Goal: Transaction & Acquisition: Purchase product/service

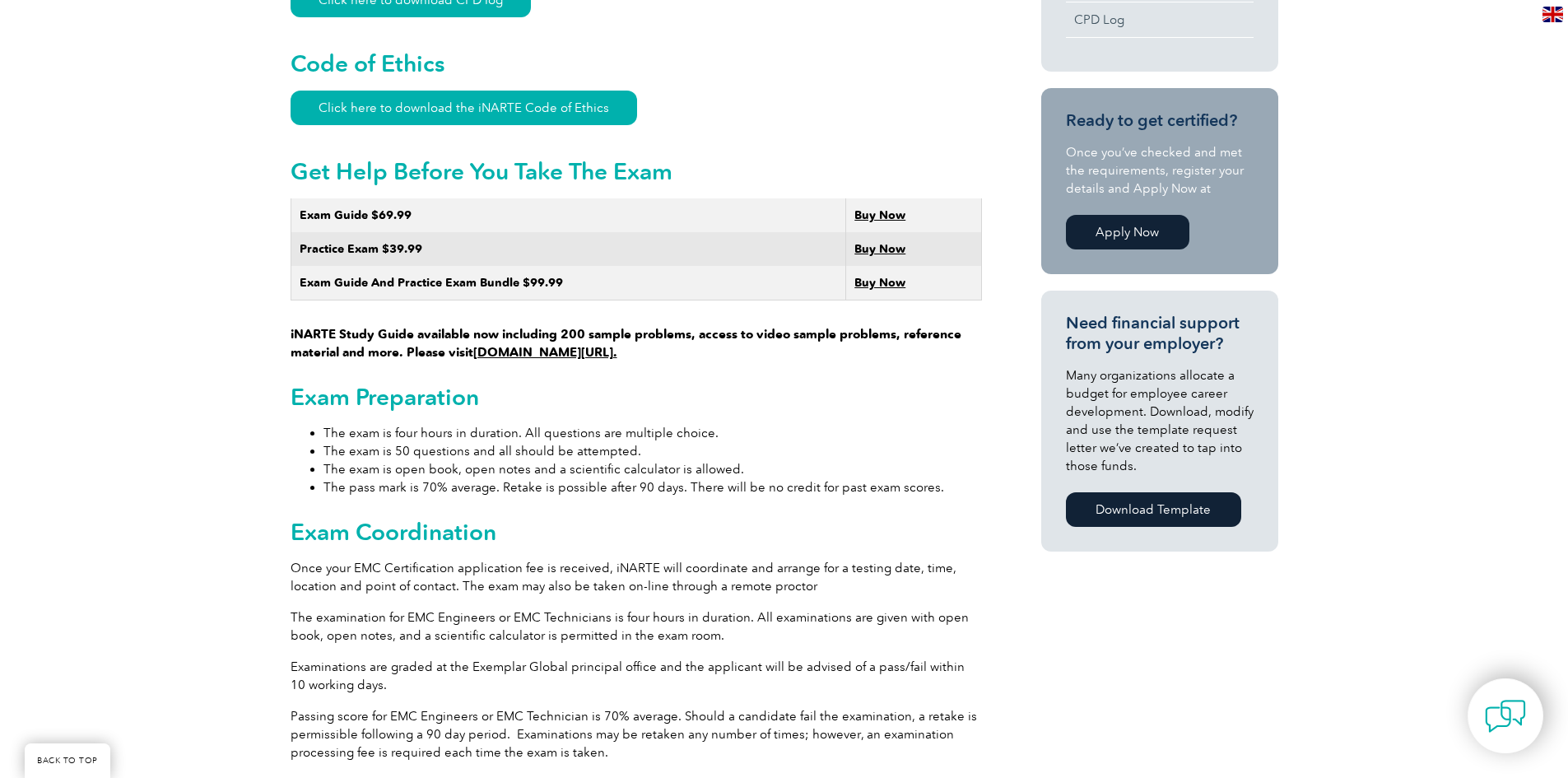
scroll to position [924, 0]
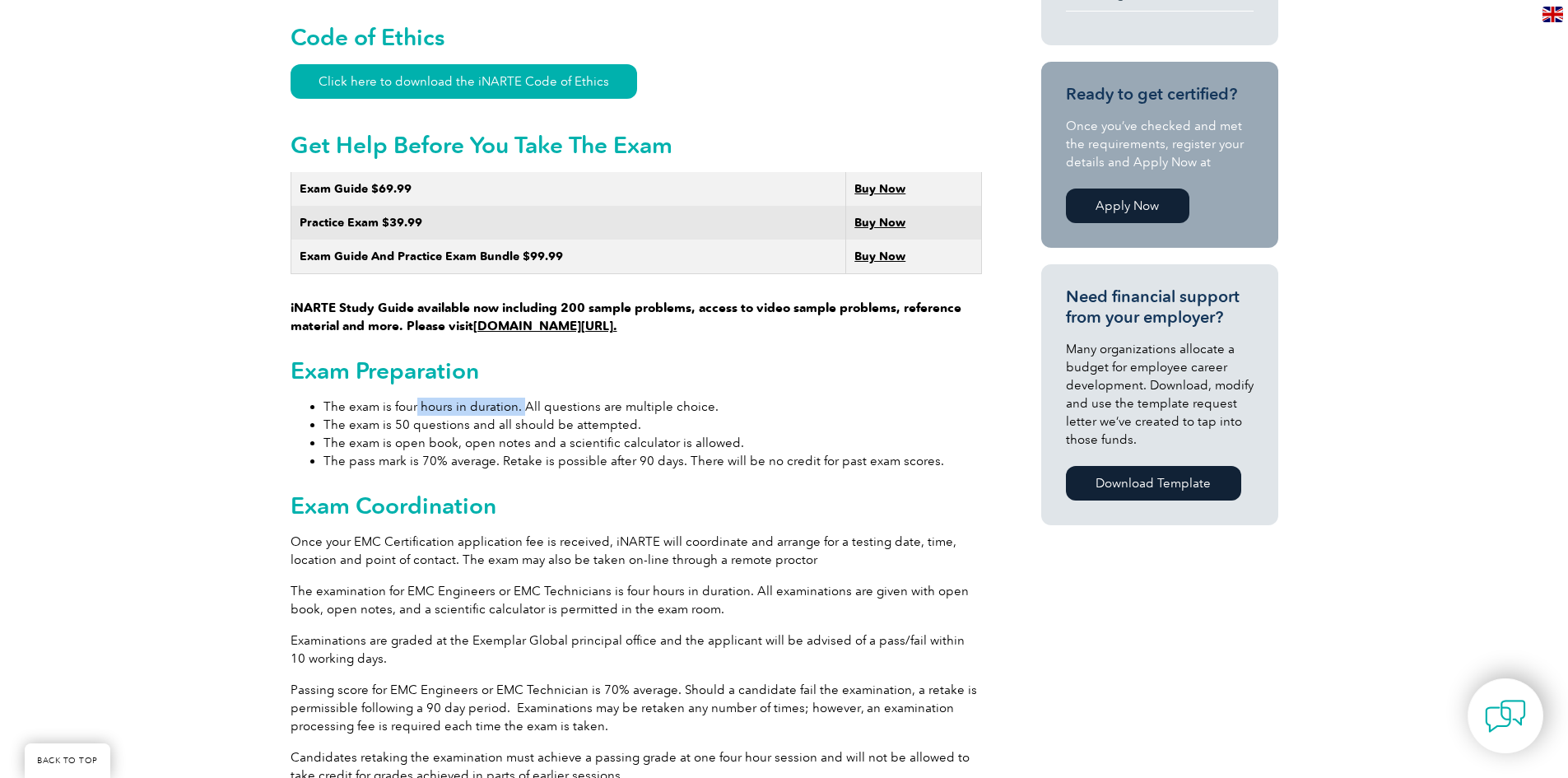
drag, startPoint x: 416, startPoint y: 393, endPoint x: 682, endPoint y: 385, distance: 266.1
click at [669, 398] on li "The exam is four hours in duration. All questions are multiple choice." at bounding box center [653, 407] width 659 height 18
drag, startPoint x: 696, startPoint y: 388, endPoint x: 535, endPoint y: 391, distance: 161.0
click at [648, 398] on li "The exam is four hours in duration. All questions are multiple choice." at bounding box center [653, 407] width 659 height 18
drag, startPoint x: 484, startPoint y: 406, endPoint x: 555, endPoint y: 404, distance: 71.0
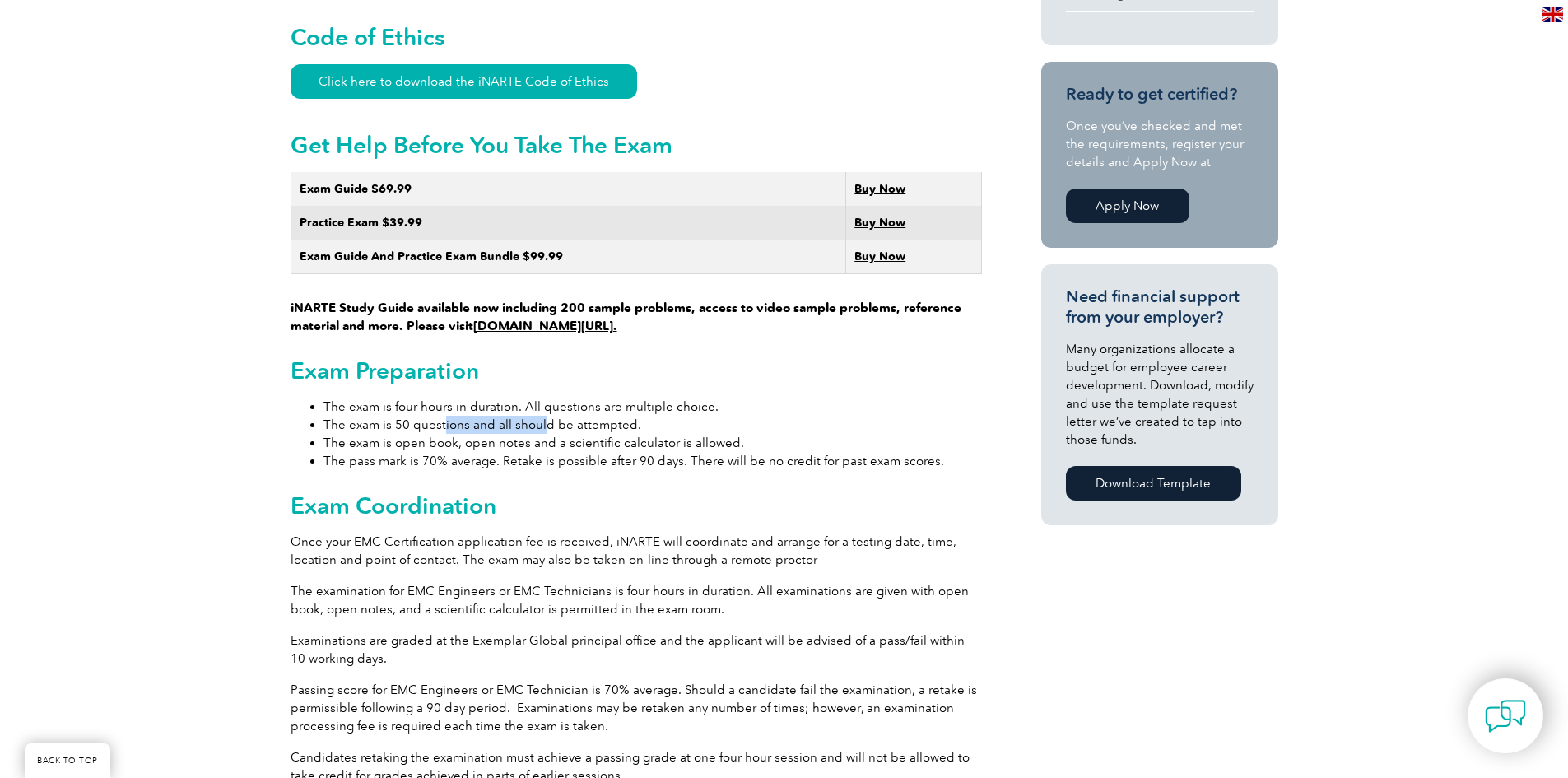
click at [547, 415] on li "The exam is 50 questions and all should be attempted." at bounding box center [653, 425] width 659 height 18
click at [621, 415] on li "The exam is 50 questions and all should be attempted." at bounding box center [653, 425] width 659 height 18
drag, startPoint x: 519, startPoint y: 426, endPoint x: 755, endPoint y: 430, distance: 236.0
click at [695, 434] on li "The exam is open book, open notes and a scientific calculator is allowed." at bounding box center [653, 443] width 659 height 18
drag, startPoint x: 760, startPoint y: 428, endPoint x: 667, endPoint y: 453, distance: 96.3
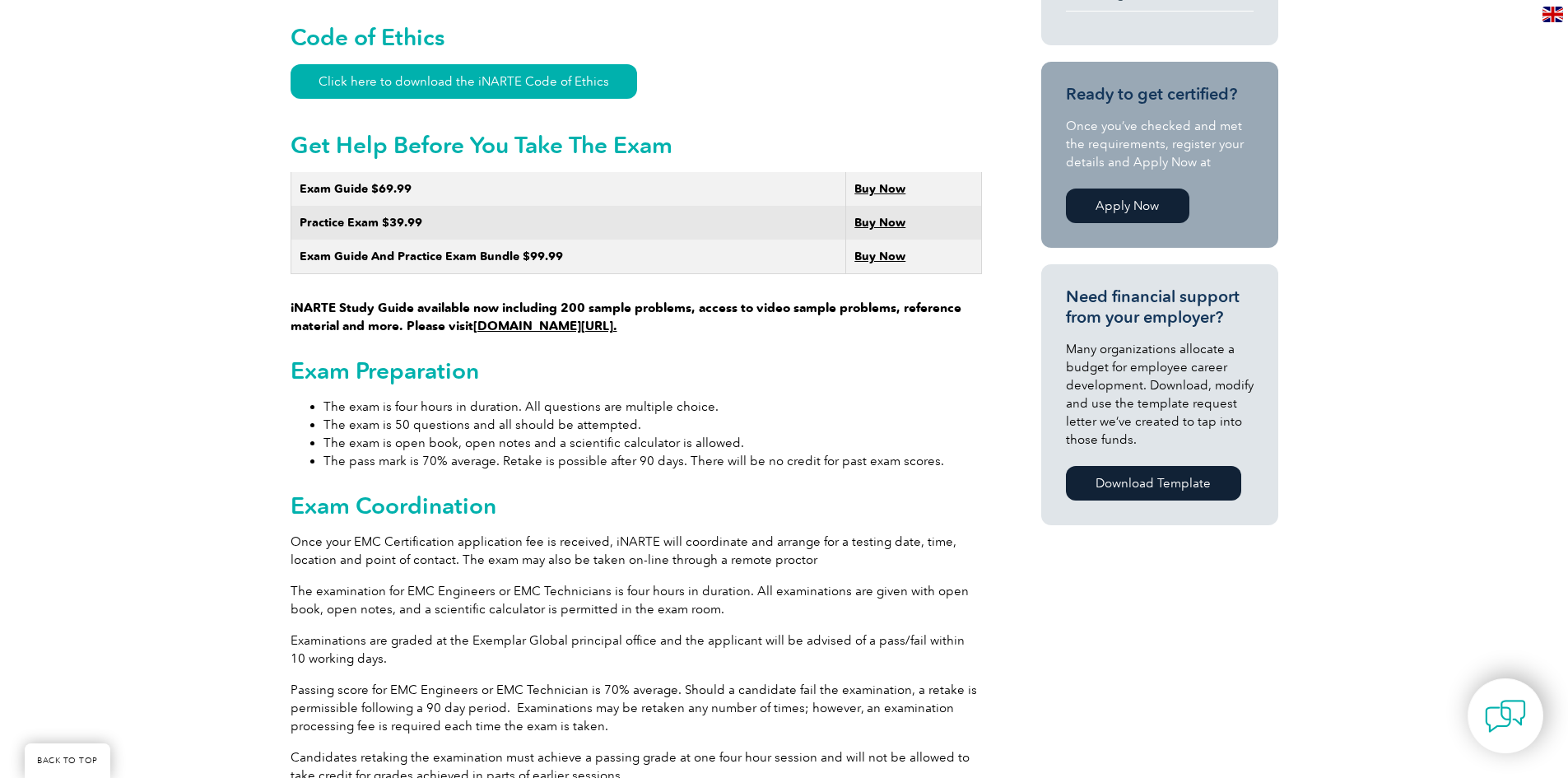
click at [762, 434] on li "The exam is open book, open notes and a scientific calculator is allowed." at bounding box center [653, 443] width 659 height 18
drag, startPoint x: 349, startPoint y: 447, endPoint x: 621, endPoint y: 439, distance: 272.1
click at [616, 452] on li "The pass mark is 70% average. Retake is possible after 90 days. There will be n…" at bounding box center [653, 461] width 659 height 18
click at [621, 452] on li "The pass mark is 70% average. Retake is possible after 90 days. There will be n…" at bounding box center [653, 461] width 659 height 18
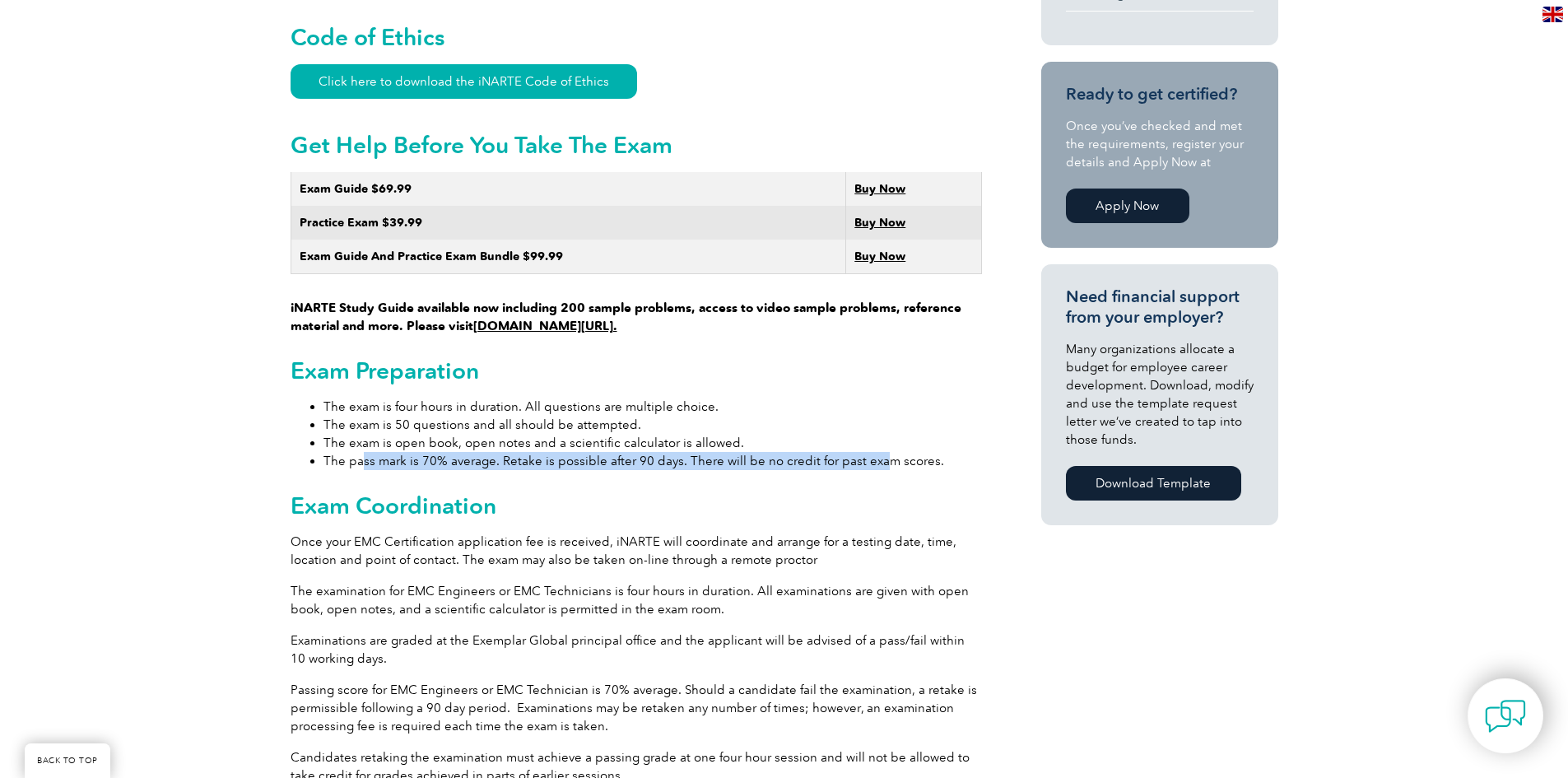
drag, startPoint x: 362, startPoint y: 447, endPoint x: 909, endPoint y: 437, distance: 547.1
click at [885, 452] on li "The pass mark is 70% average. Retake is possible after 90 days. There will be n…" at bounding box center [653, 461] width 659 height 18
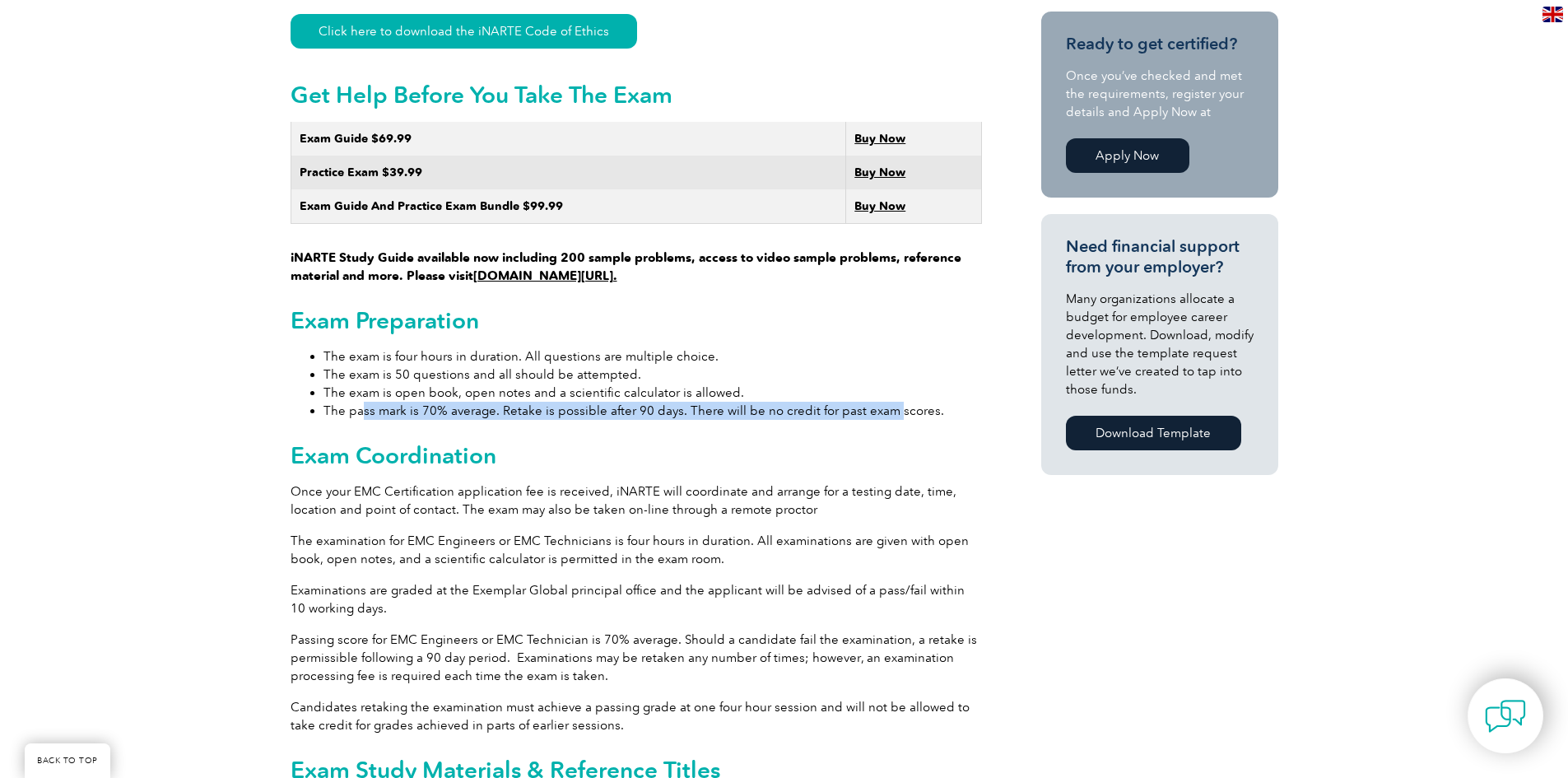
scroll to position [1088, 0]
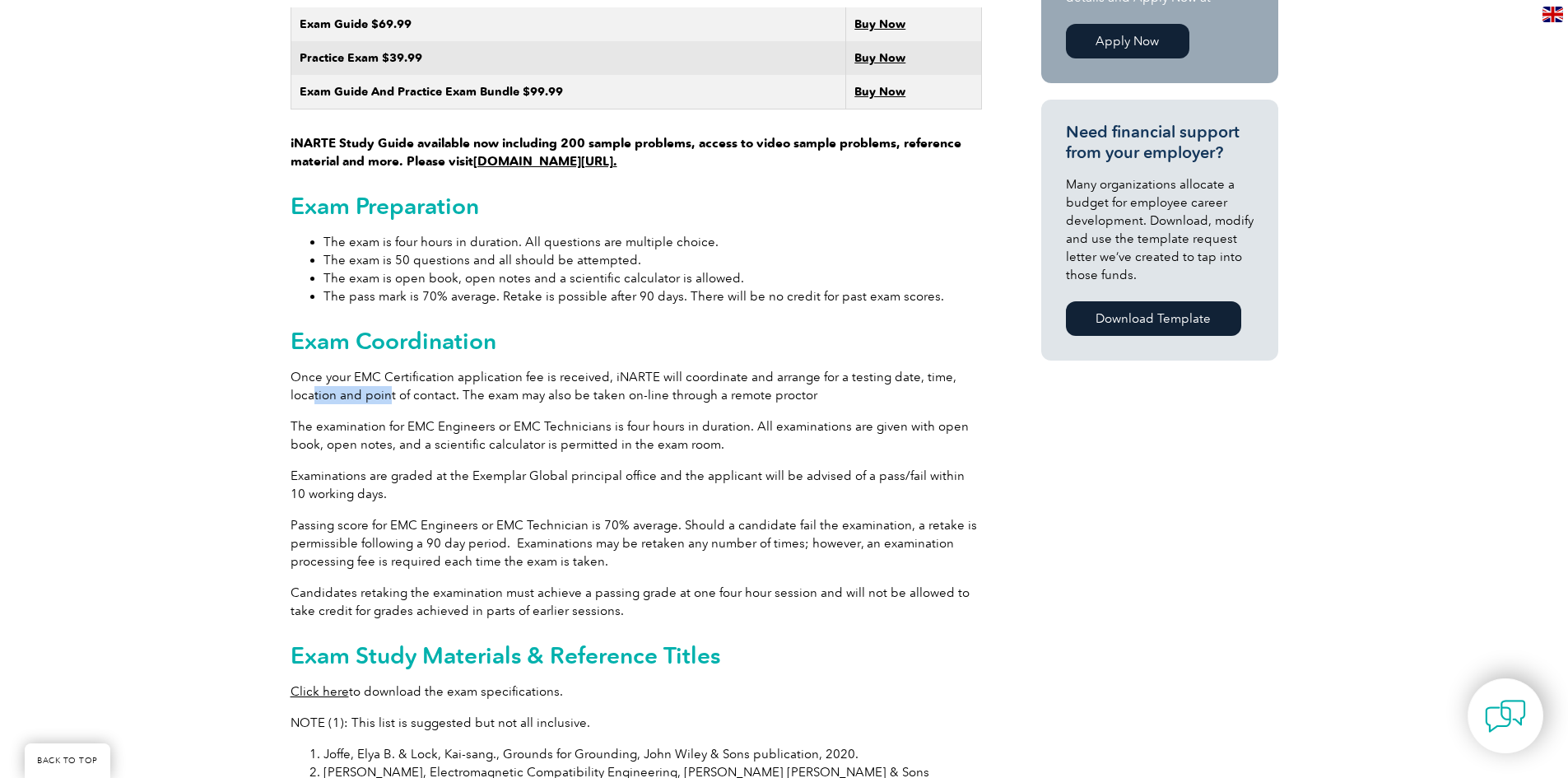
drag, startPoint x: 312, startPoint y: 370, endPoint x: 760, endPoint y: 384, distance: 448.2
click at [410, 374] on p "Once your EMC Certification application fee is received, iNARTE will coordinate…" at bounding box center [636, 387] width 692 height 36
click at [728, 392] on div "General Overview iNARTE Electromagnetic Compatibility (EMC/EMI) Certification T…" at bounding box center [636, 390] width 692 height 2119
drag, startPoint x: 617, startPoint y: 369, endPoint x: 763, endPoint y: 381, distance: 146.5
click at [707, 376] on p "Once your EMC Certification application fee is received, iNARTE will coordinate…" at bounding box center [636, 387] width 692 height 36
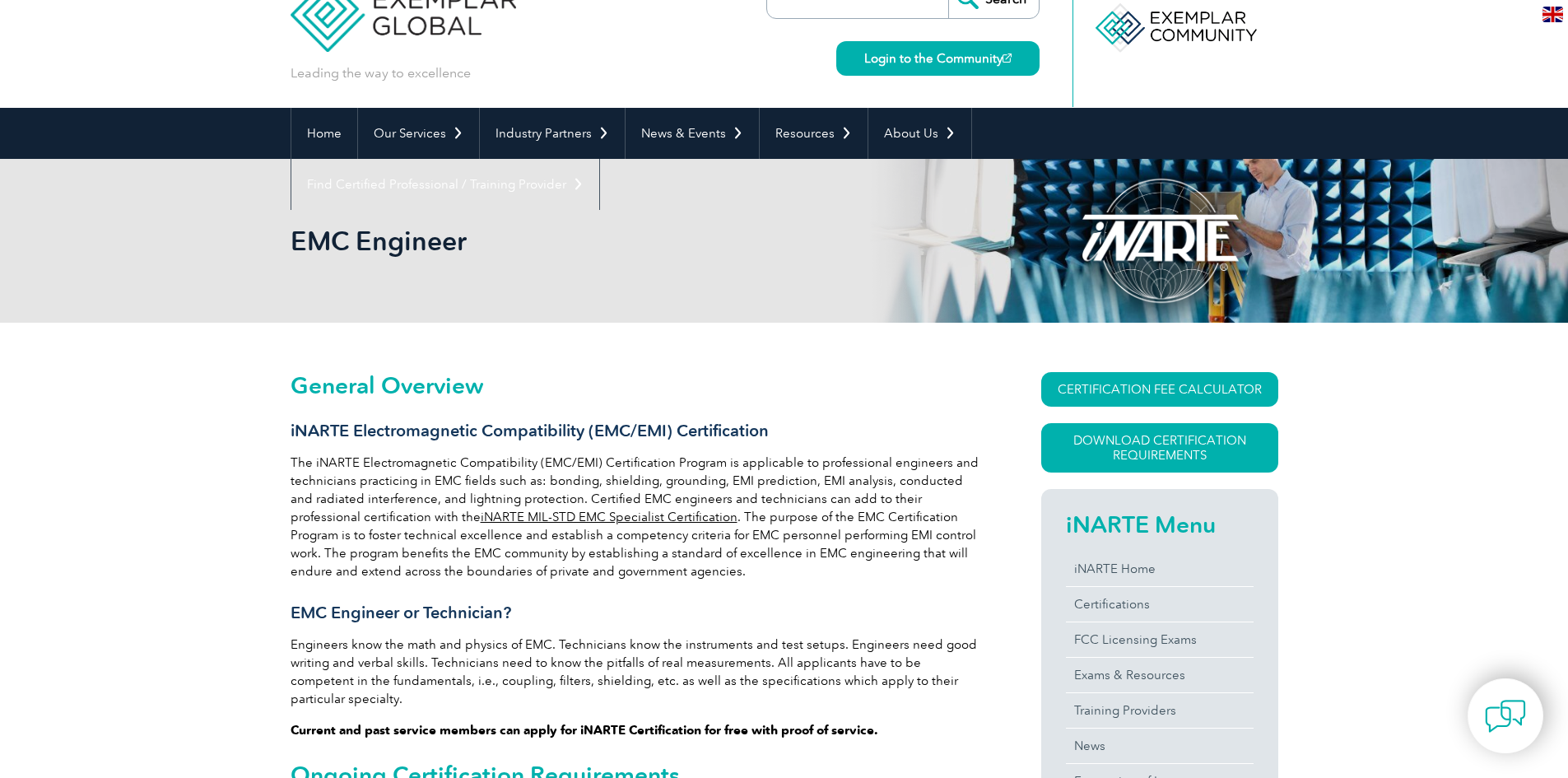
scroll to position [0, 0]
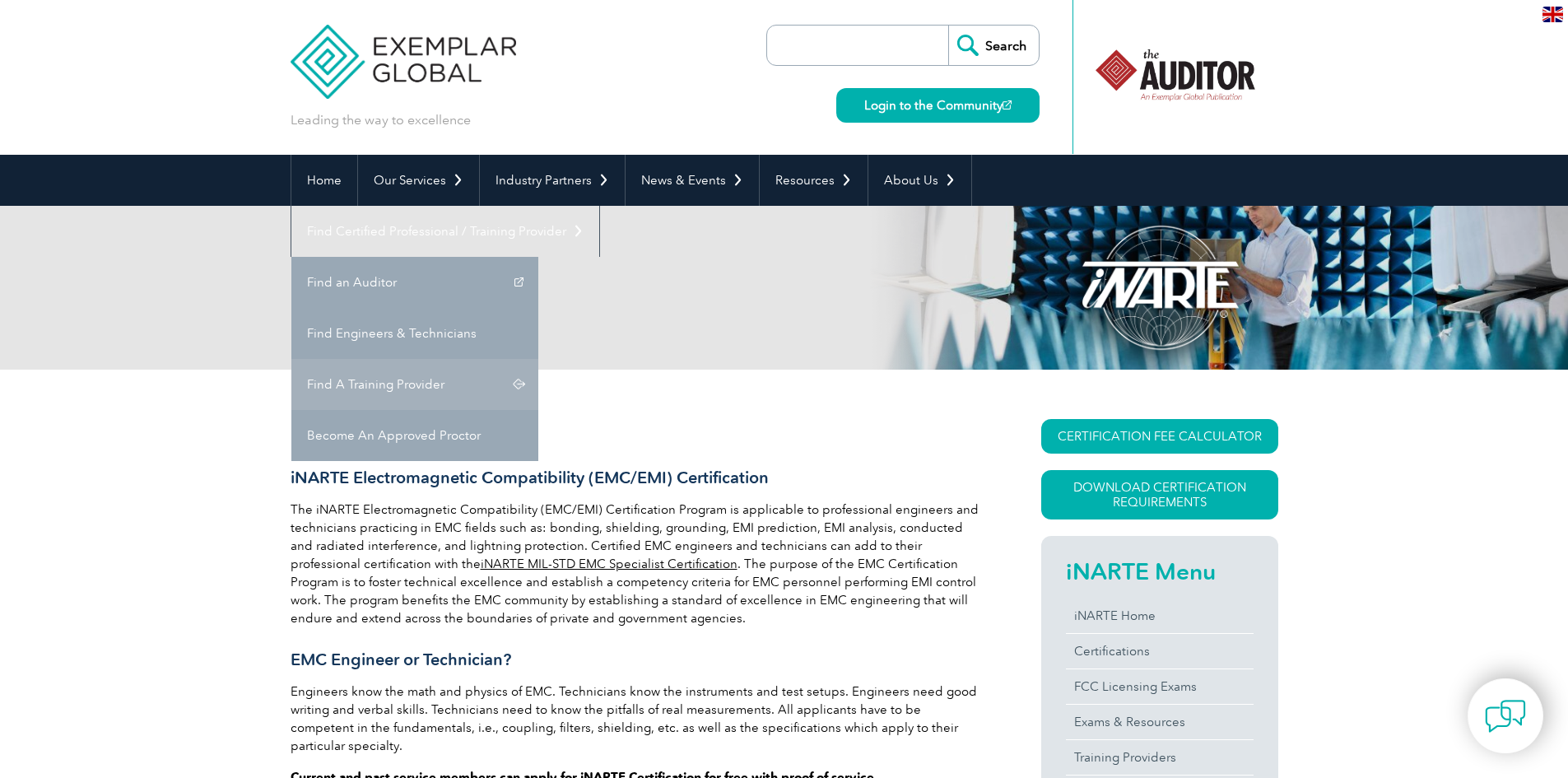
click at [539, 359] on link "Find A Training Provider" at bounding box center [415, 385] width 247 height 51
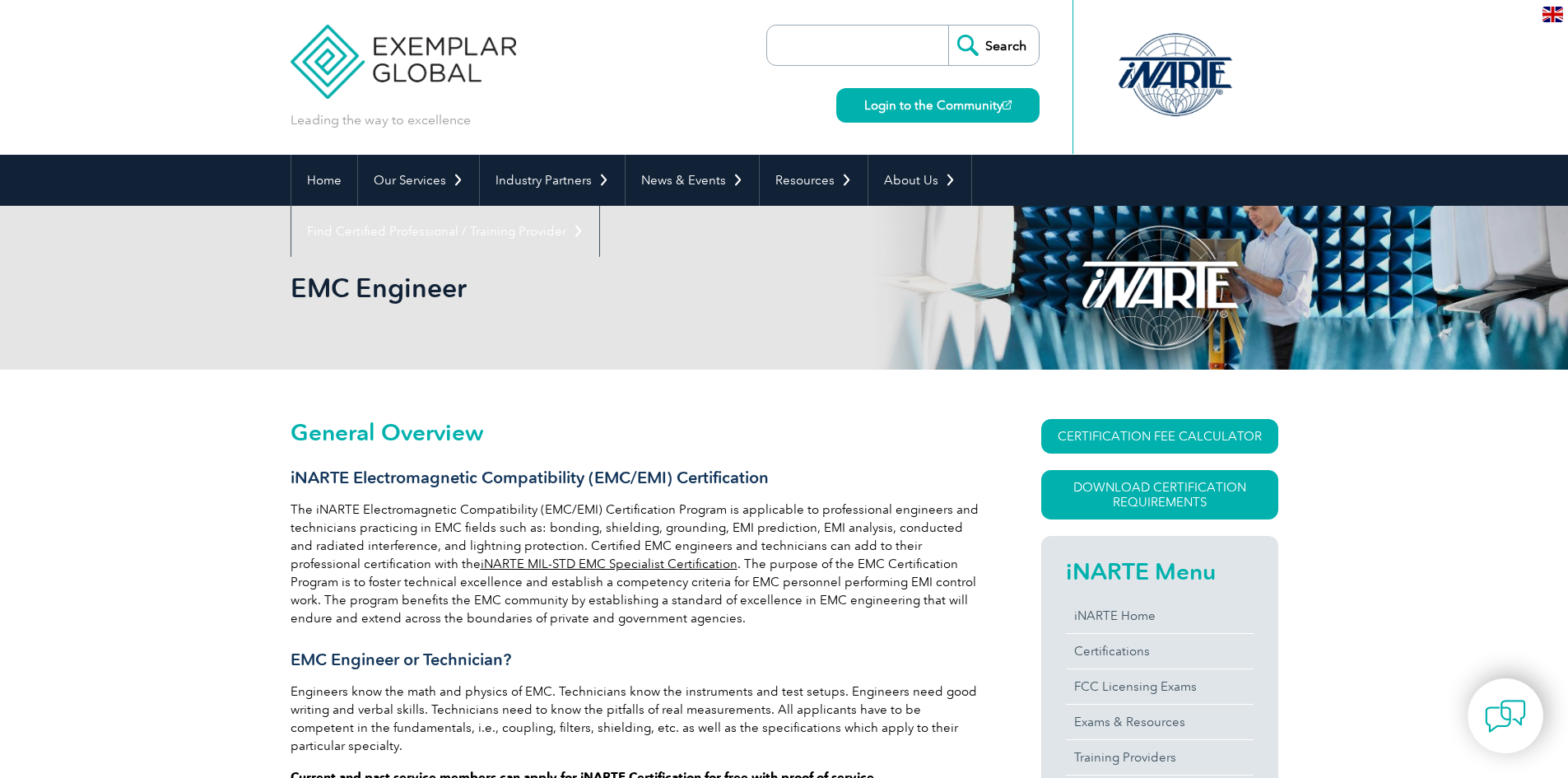
drag, startPoint x: 358, startPoint y: 381, endPoint x: 381, endPoint y: 380, distance: 23.0
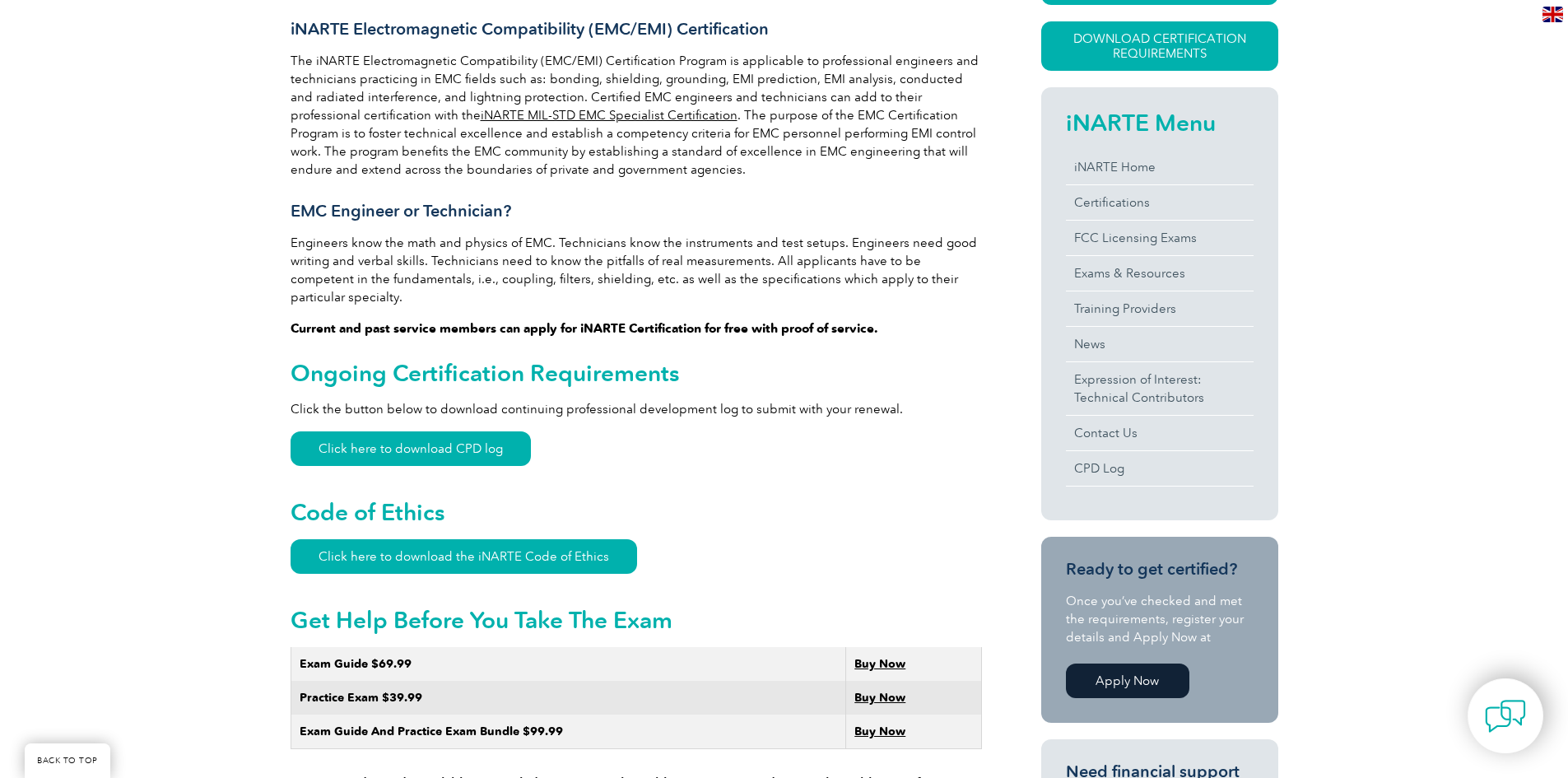
scroll to position [494, 0]
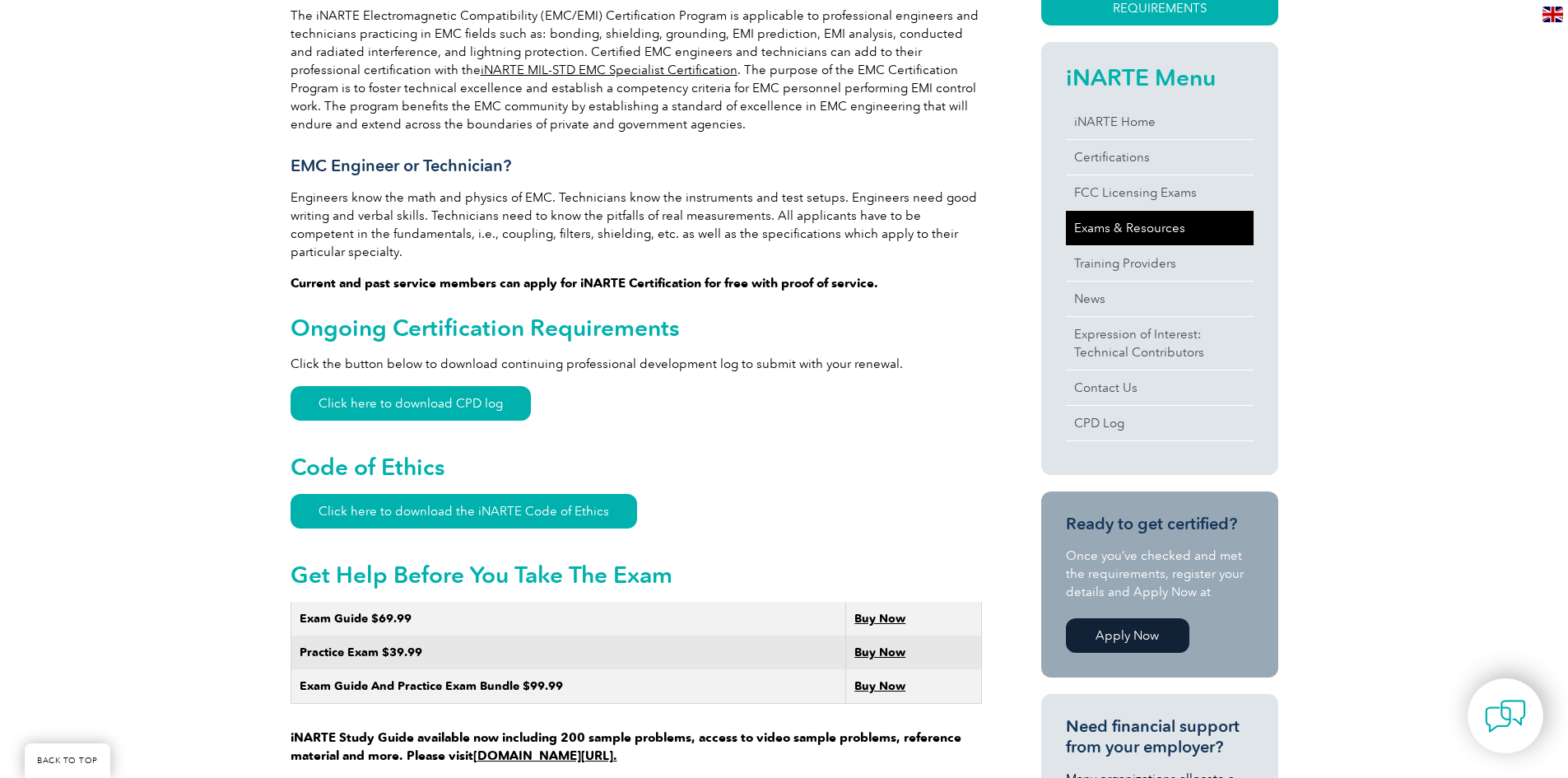
click at [1106, 223] on link "Exams & Resources" at bounding box center [1159, 228] width 188 height 35
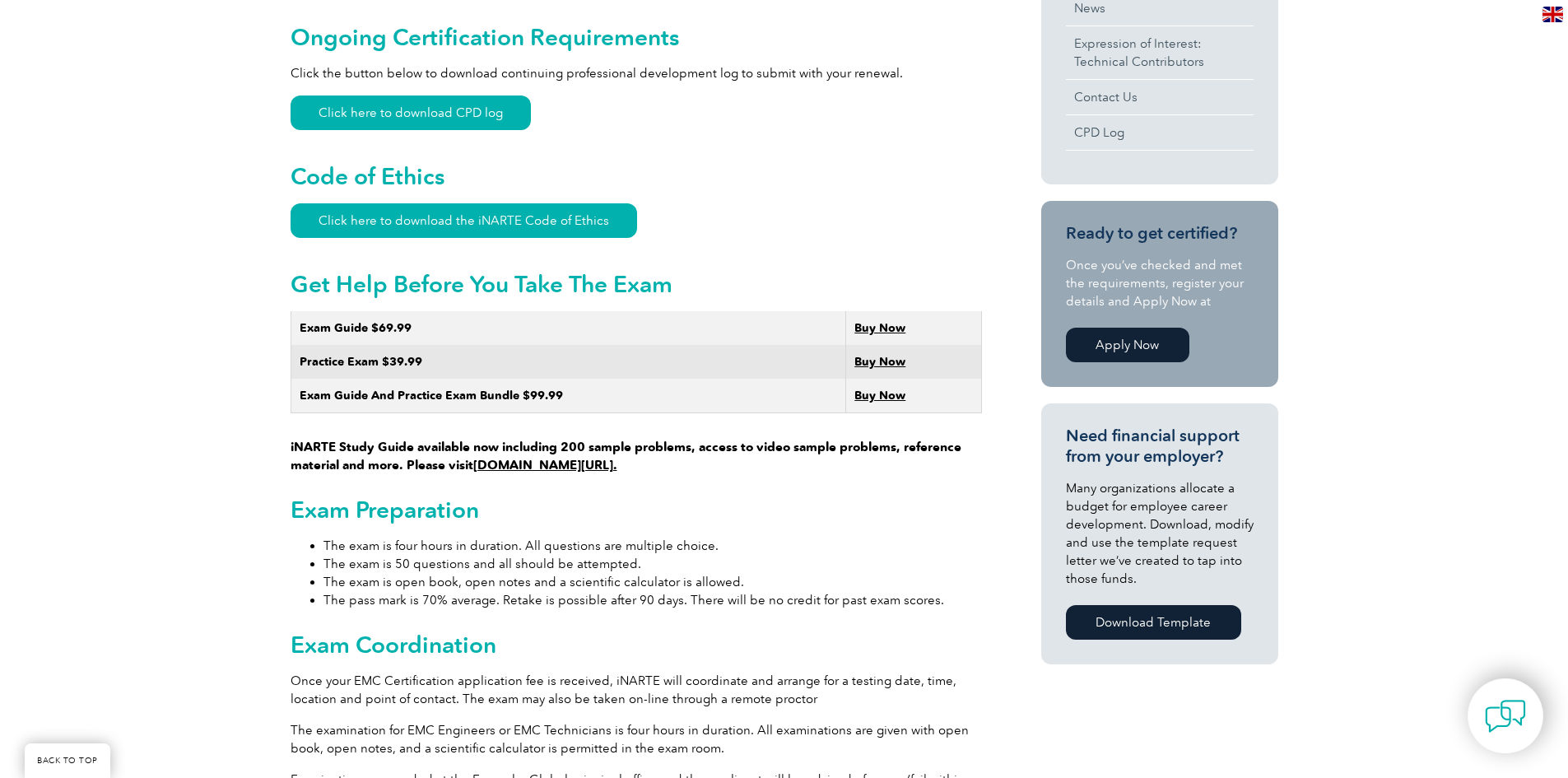
scroll to position [824, 0]
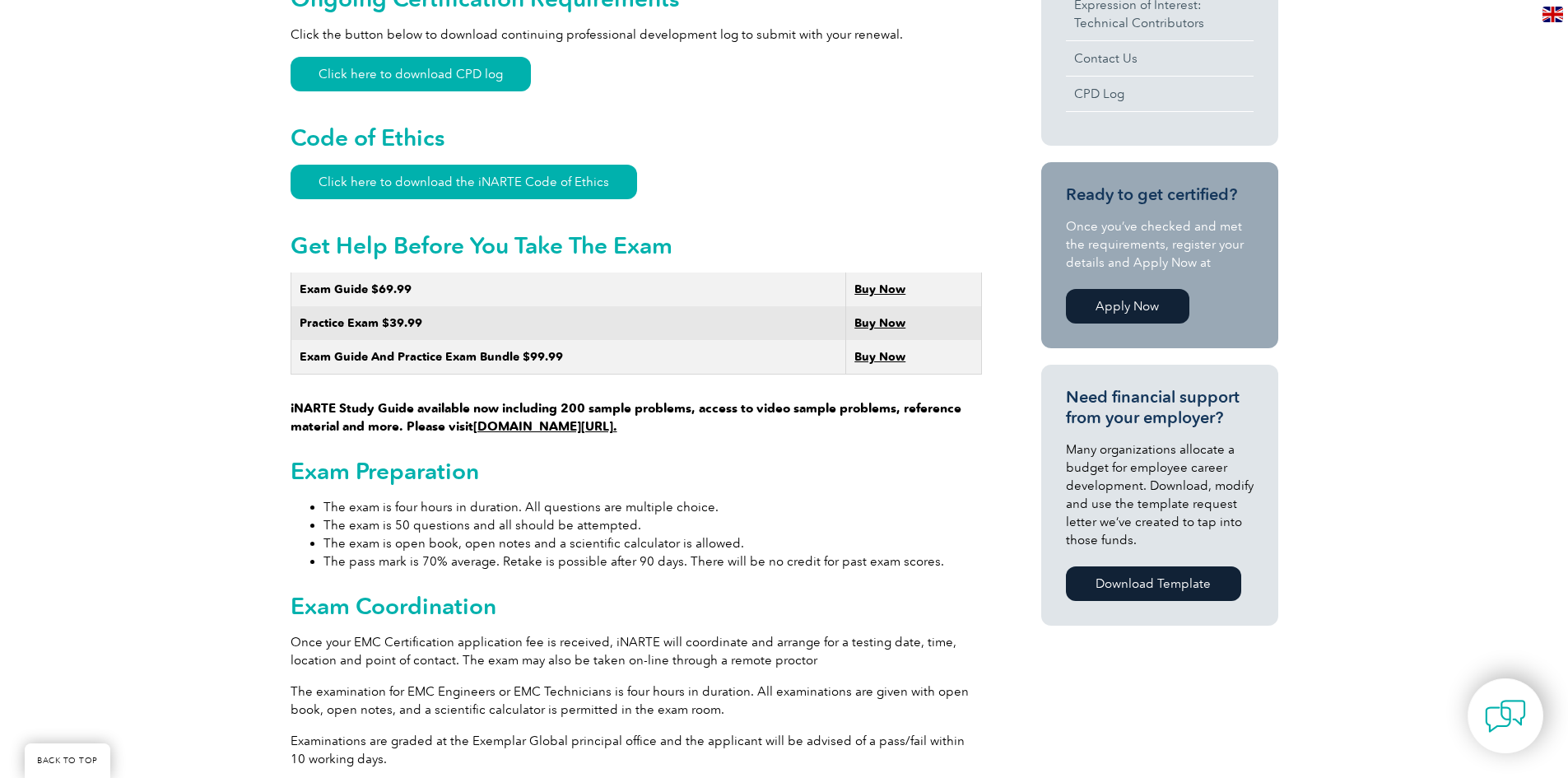
click at [500, 419] on link "www.learnemc.com/inarte." at bounding box center [545, 426] width 144 height 15
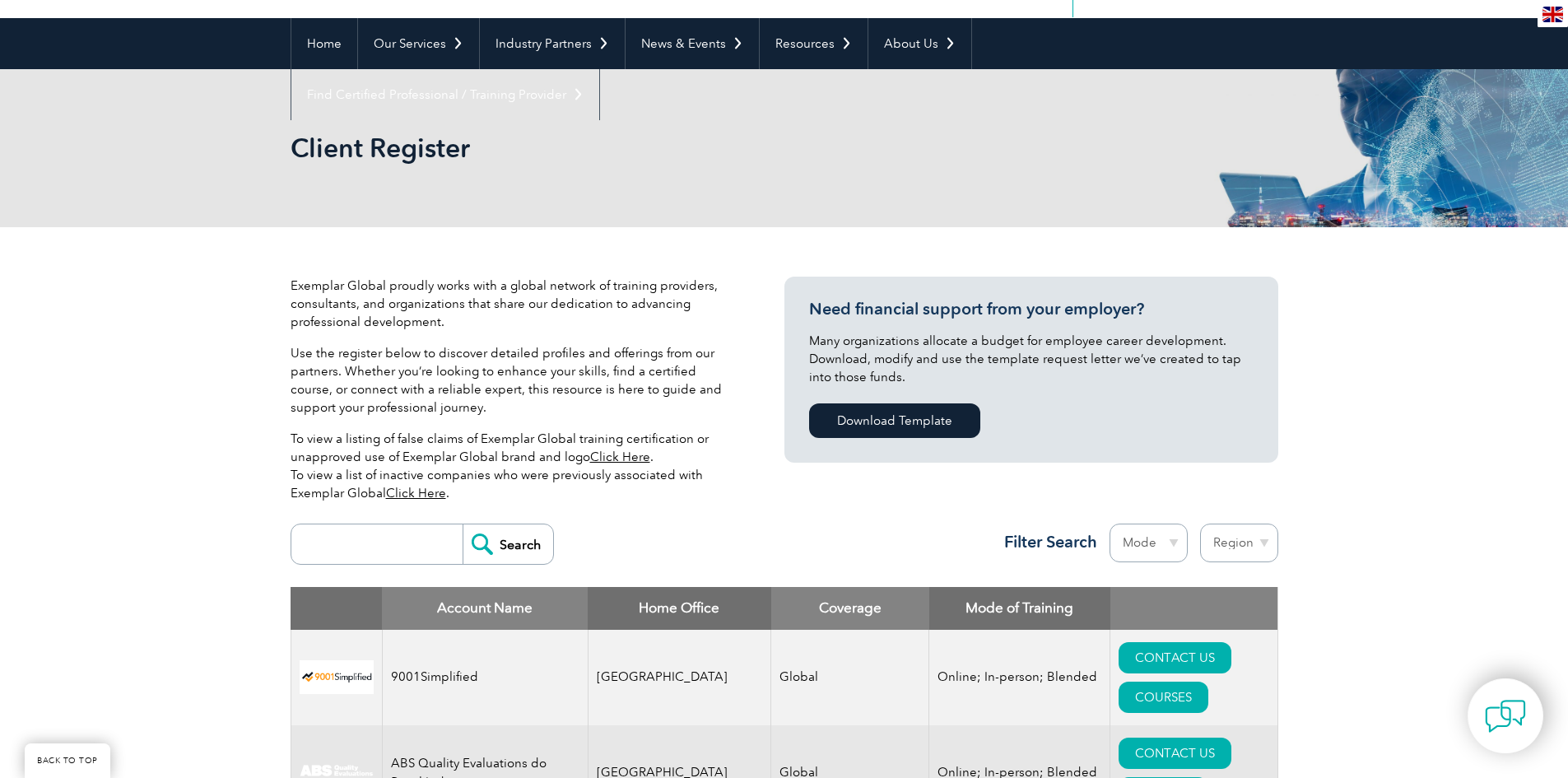
scroll to position [165, 0]
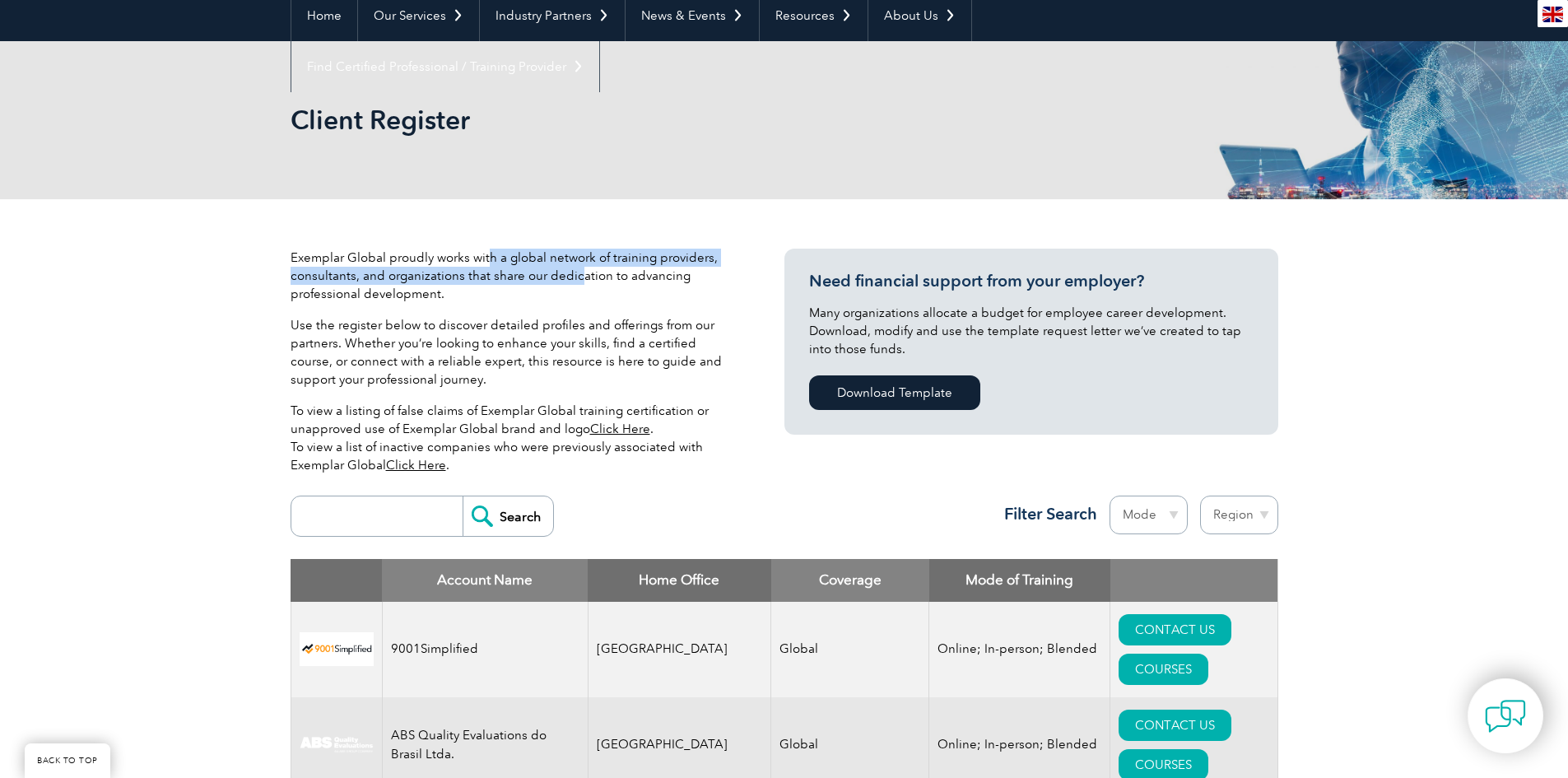
drag, startPoint x: 584, startPoint y: 268, endPoint x: 612, endPoint y: 274, distance: 28.6
click at [612, 274] on p "Exemplar Global proudly works with a global network of training providers, cons…" at bounding box center [512, 276] width 444 height 55
drag, startPoint x: 448, startPoint y: 310, endPoint x: 640, endPoint y: 336, distance: 193.8
click at [543, 320] on div "Exemplar Global proudly works with a global network of training providers, cons…" at bounding box center [512, 367] width 444 height 239
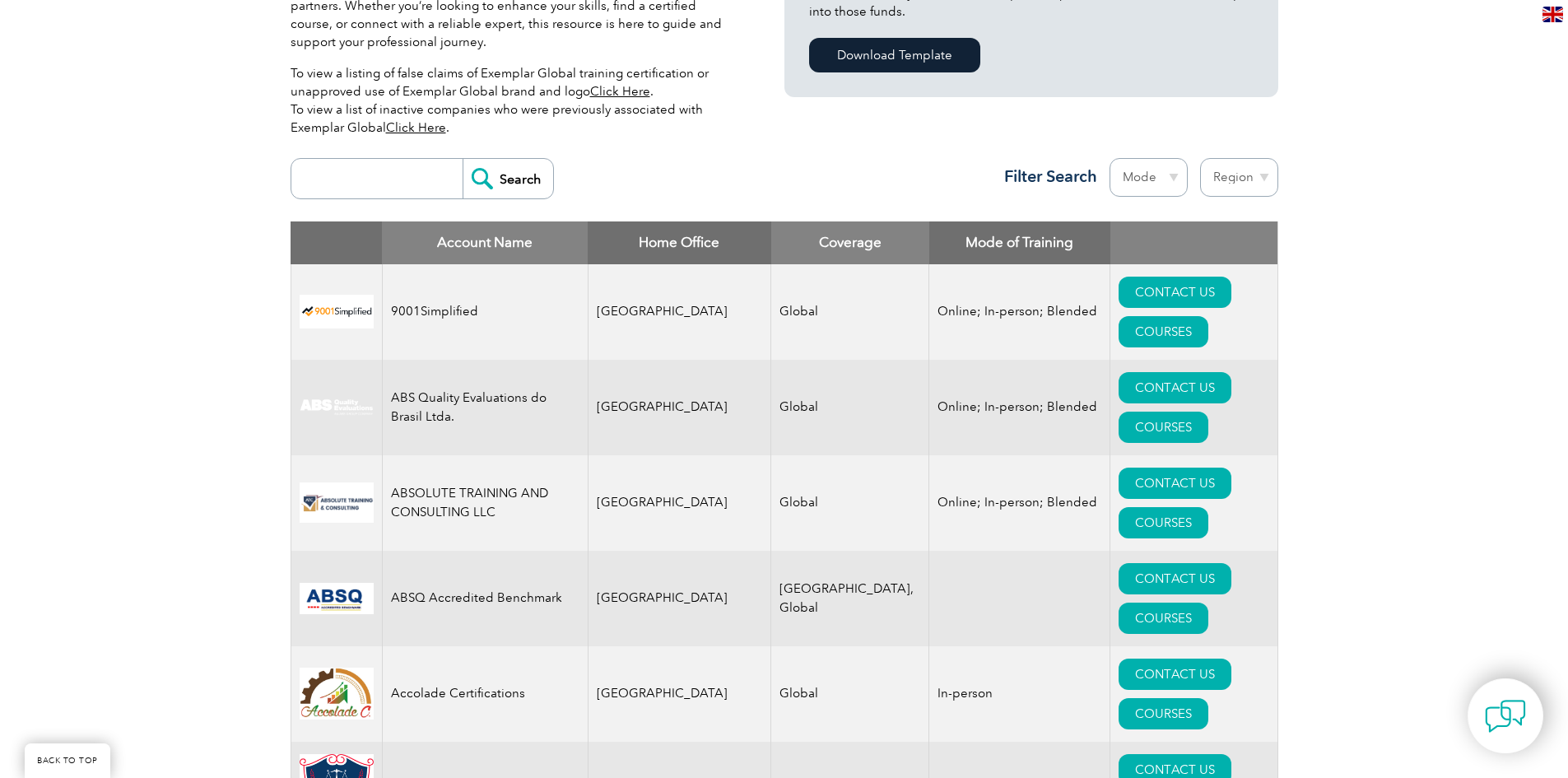
scroll to position [494, 0]
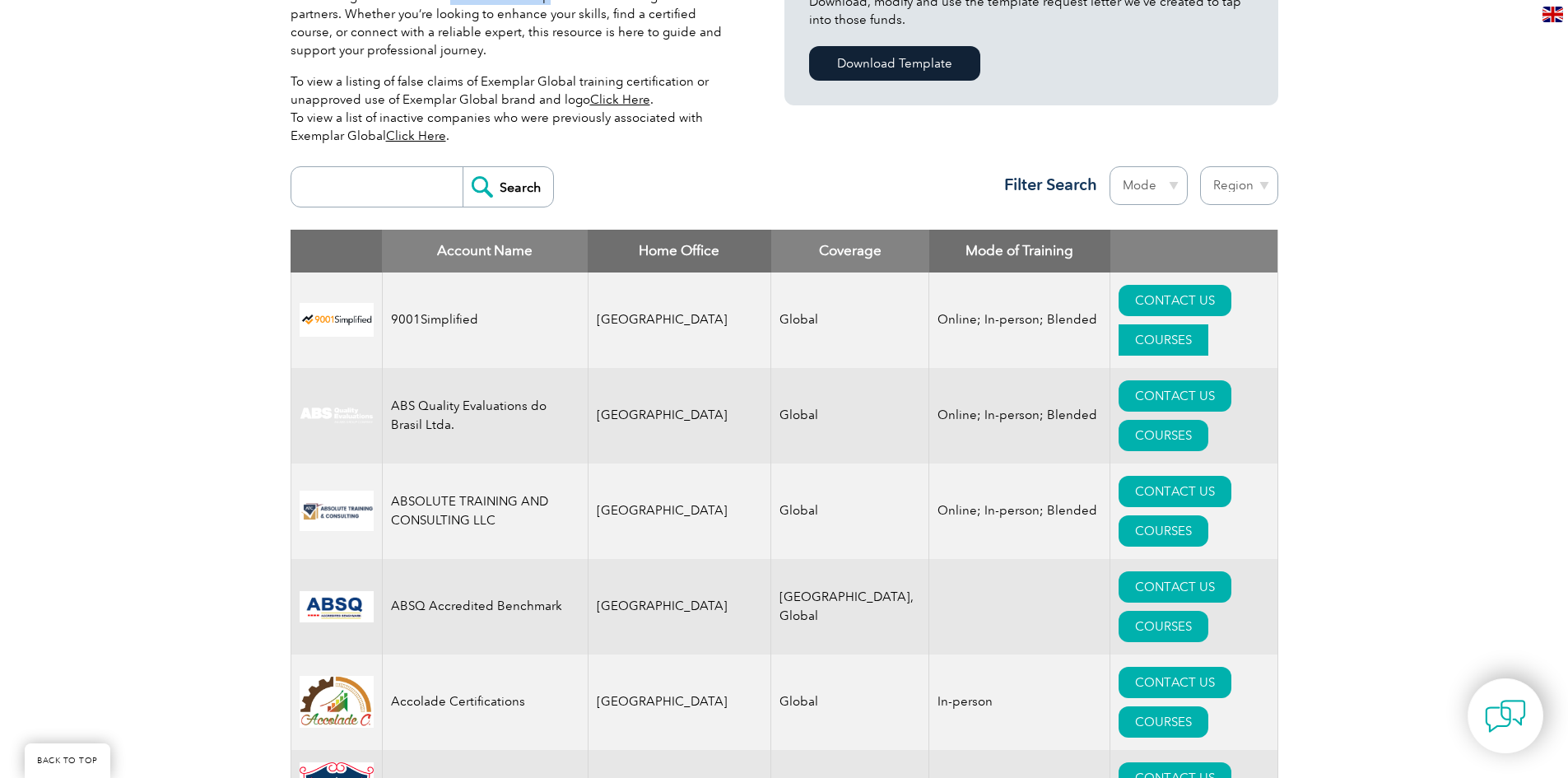
click at [1199, 324] on link "COURSES" at bounding box center [1163, 340] width 89 height 31
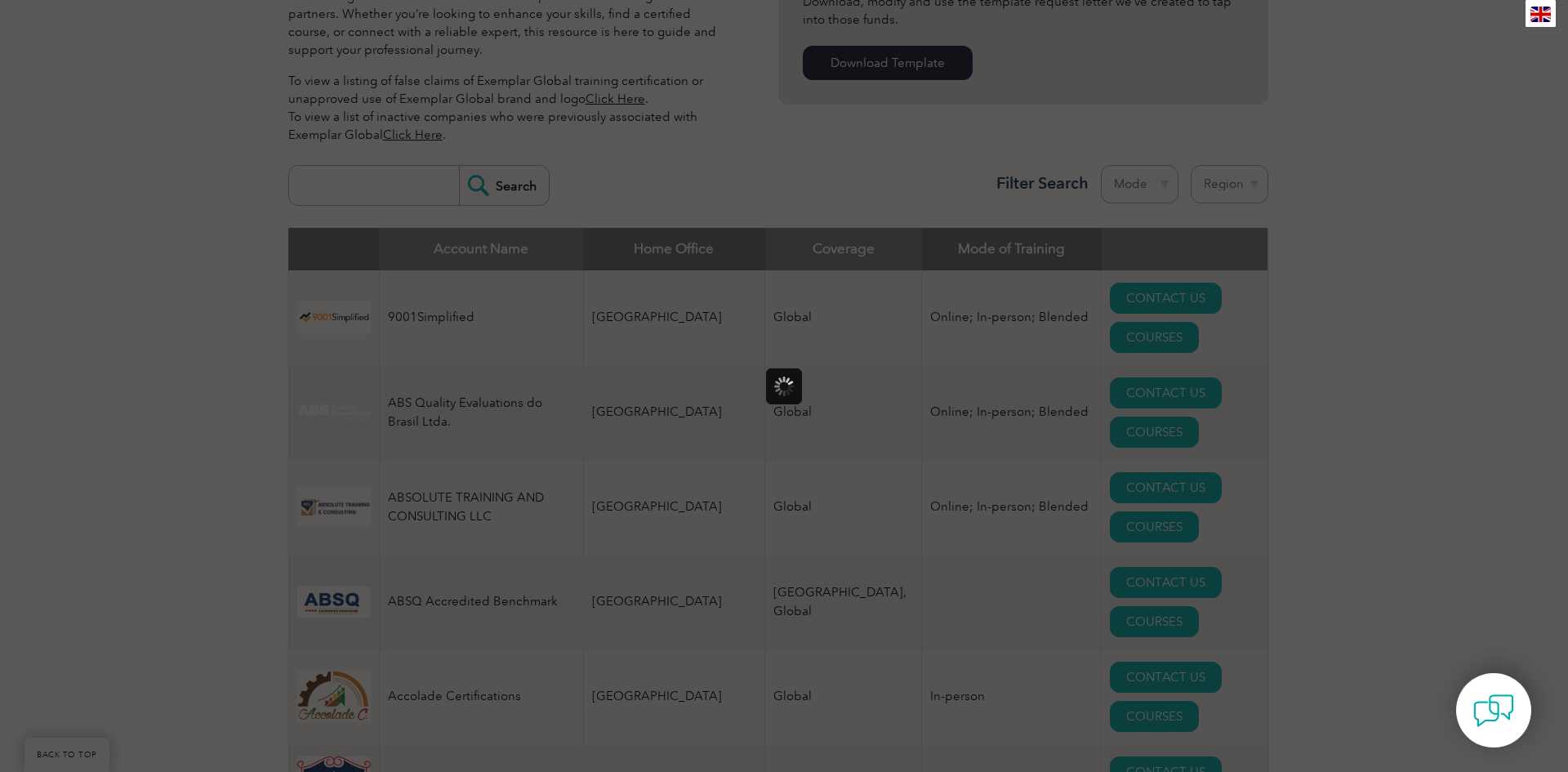
click at [315, 415] on div at bounding box center [784, 386] width 1568 height 772
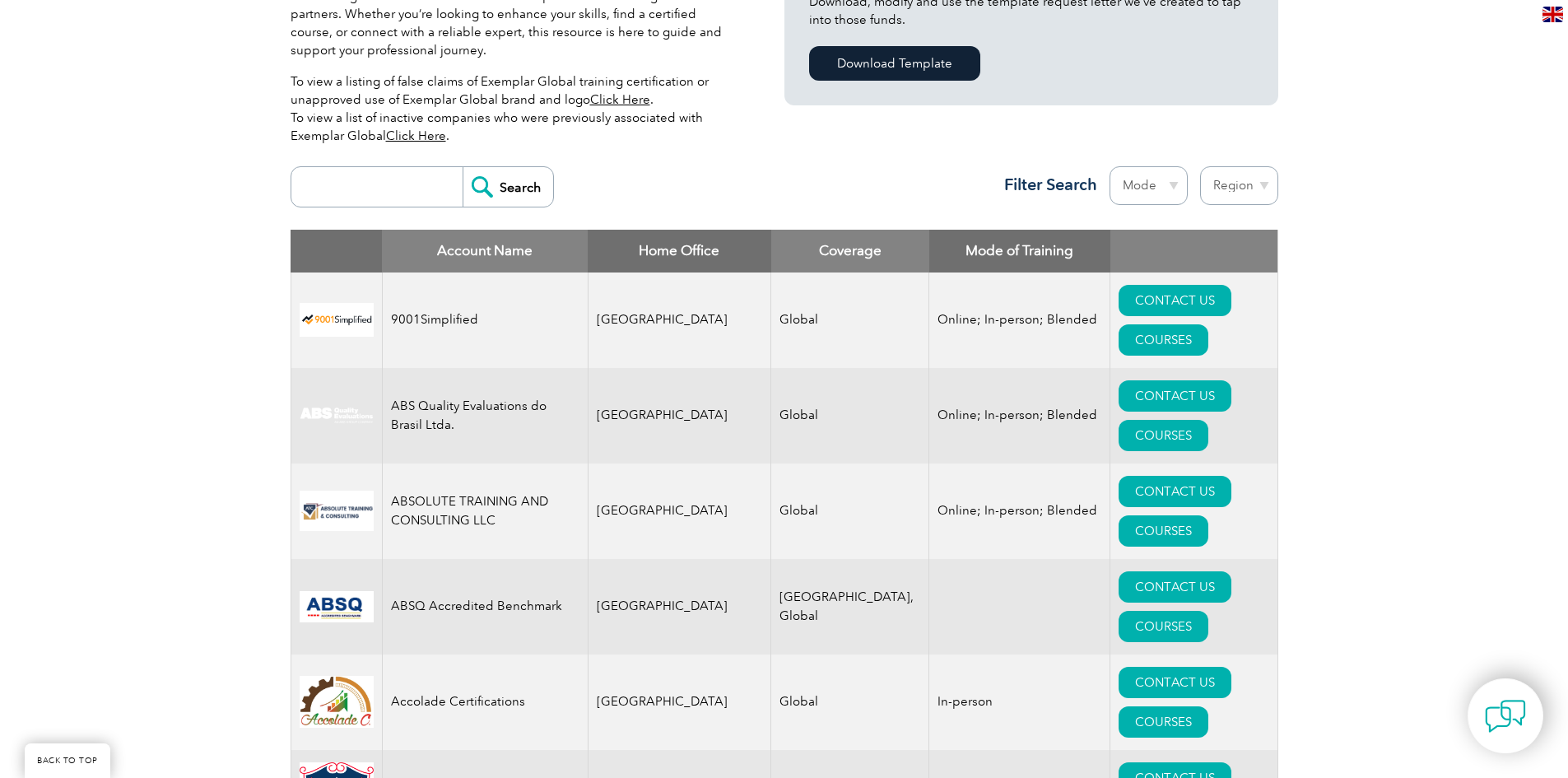
click at [401, 299] on td "9001Simplified" at bounding box center [485, 319] width 206 height 95
click at [339, 303] on img at bounding box center [337, 319] width 74 height 34
click at [1135, 292] on link "CONTACT US" at bounding box center [1175, 300] width 113 height 31
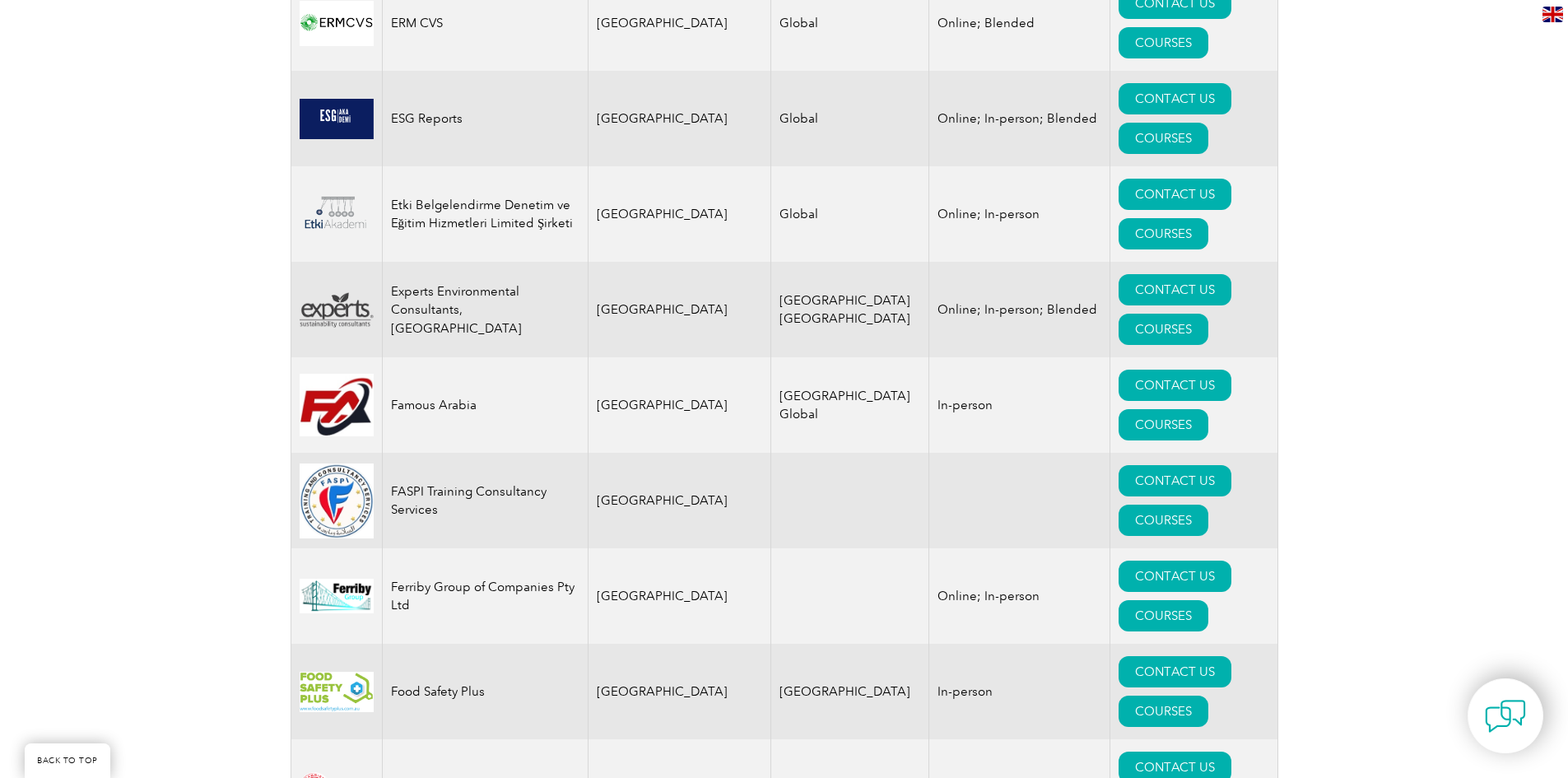
scroll to position [8893, 0]
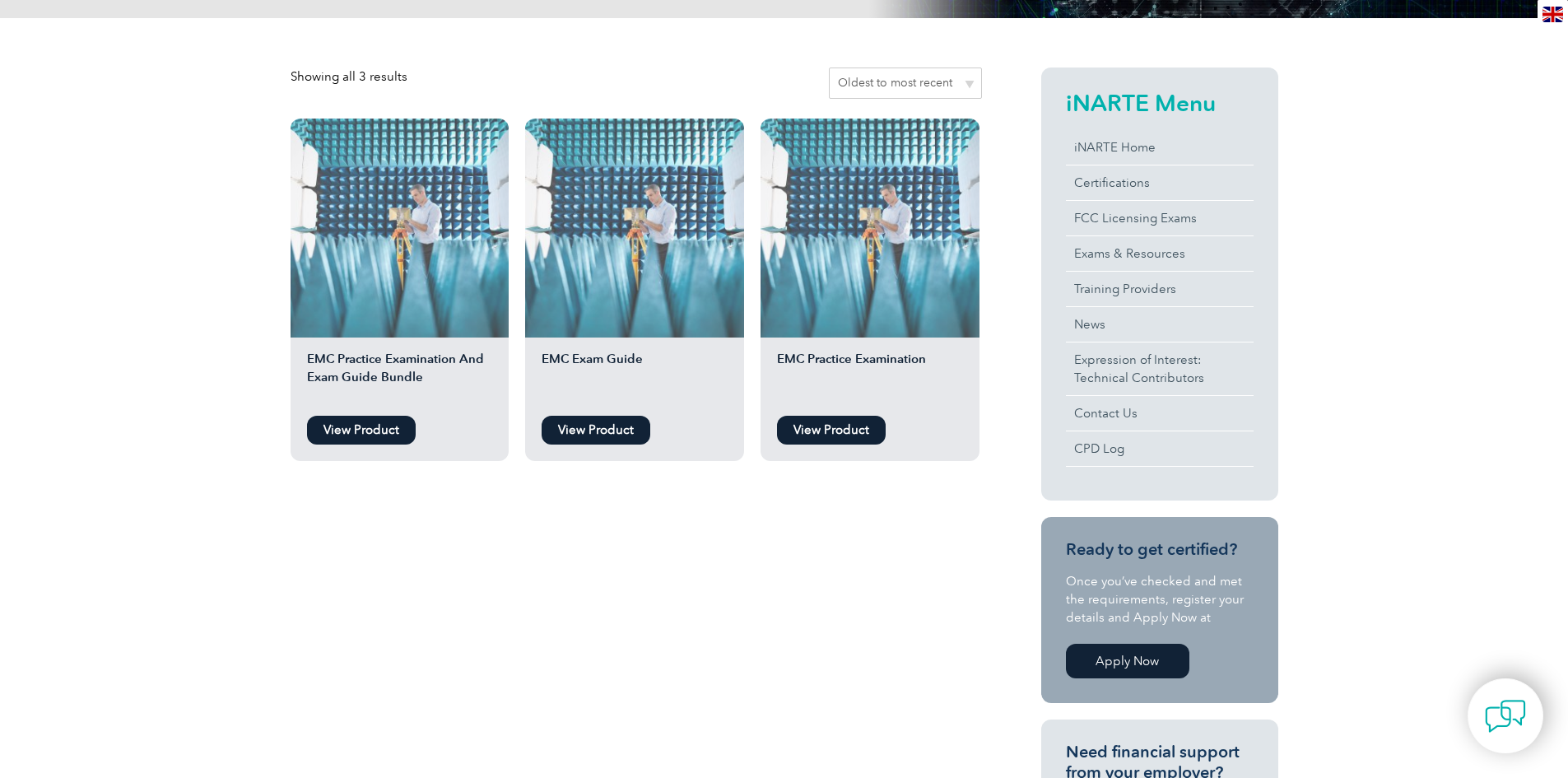
scroll to position [411, 0]
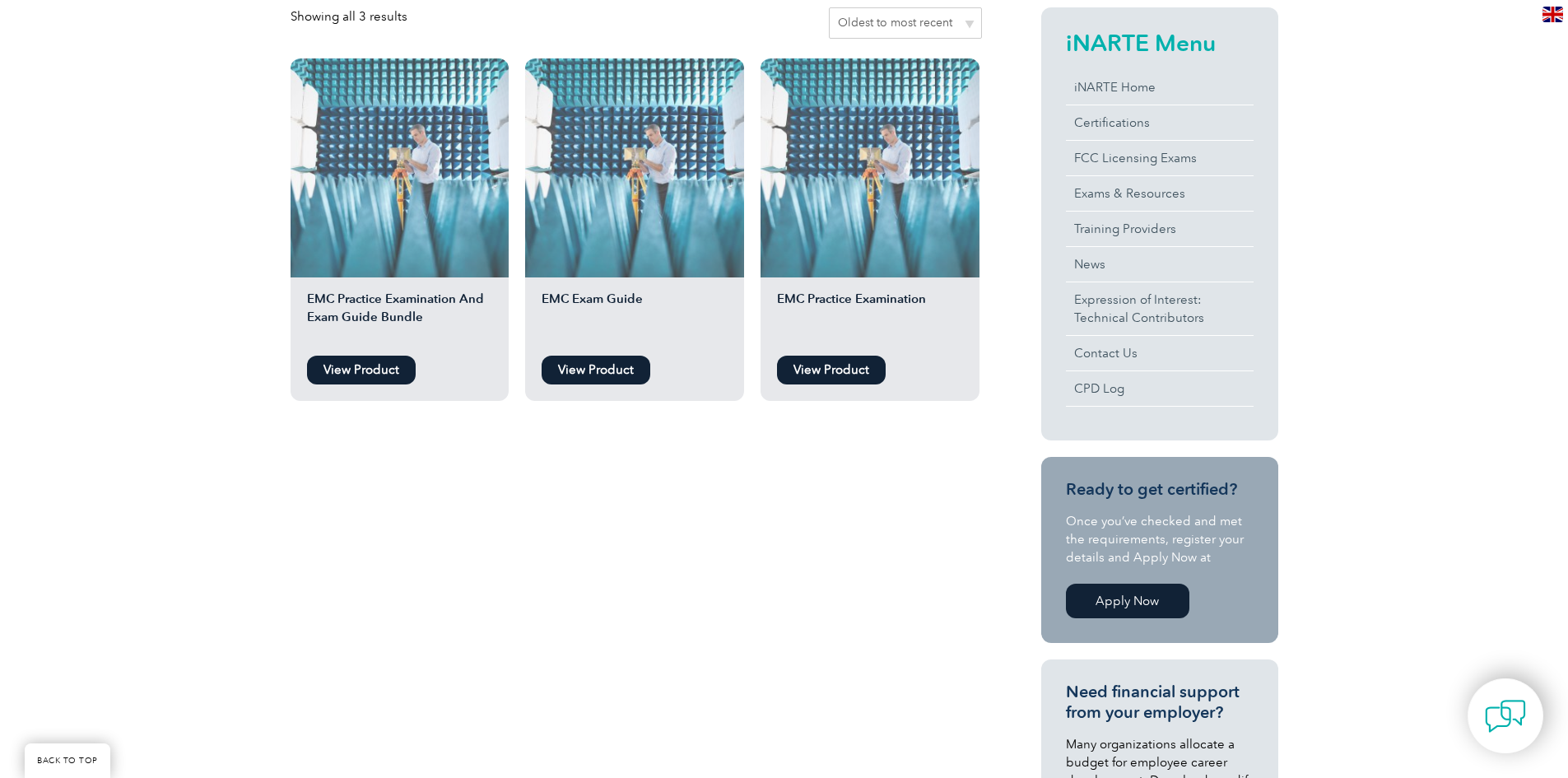
click at [578, 370] on link "View Product" at bounding box center [596, 370] width 108 height 29
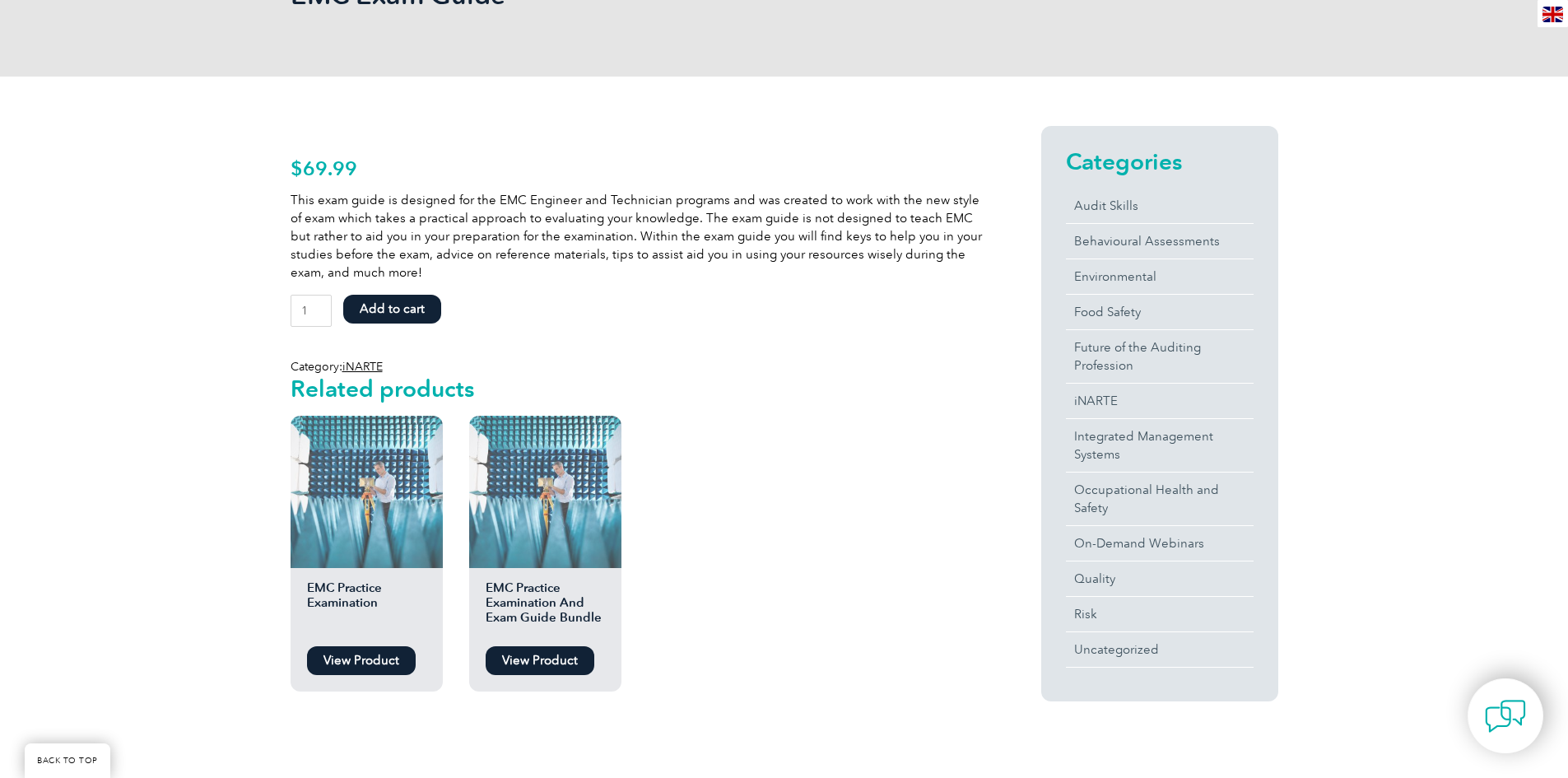
scroll to position [329, 0]
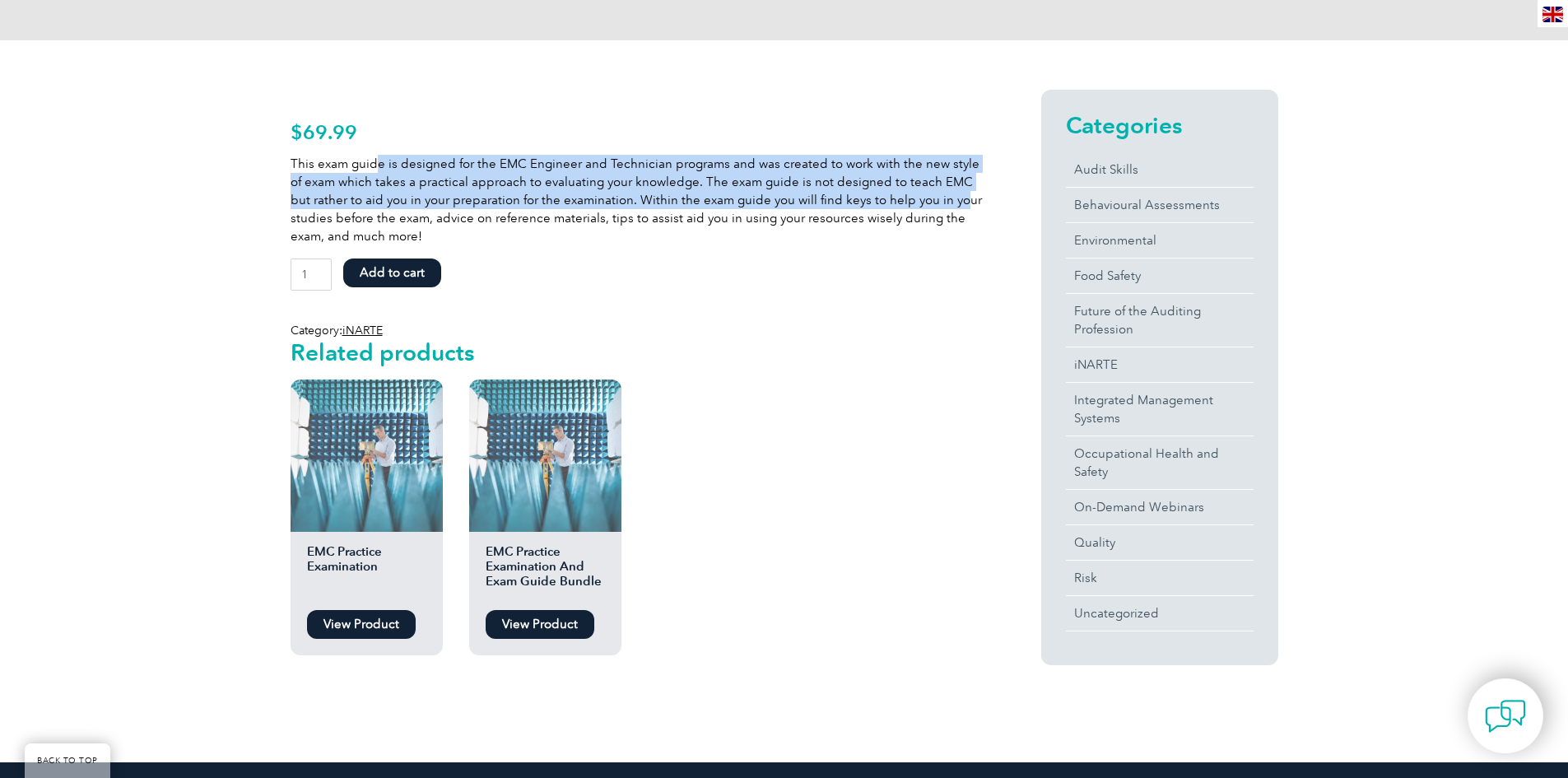
drag, startPoint x: 376, startPoint y: 158, endPoint x: 936, endPoint y: 193, distance: 561.1
click at [936, 193] on p "This exam guide is designed for the EMC Engineer and Technician programs and wa…" at bounding box center [636, 199] width 692 height 90
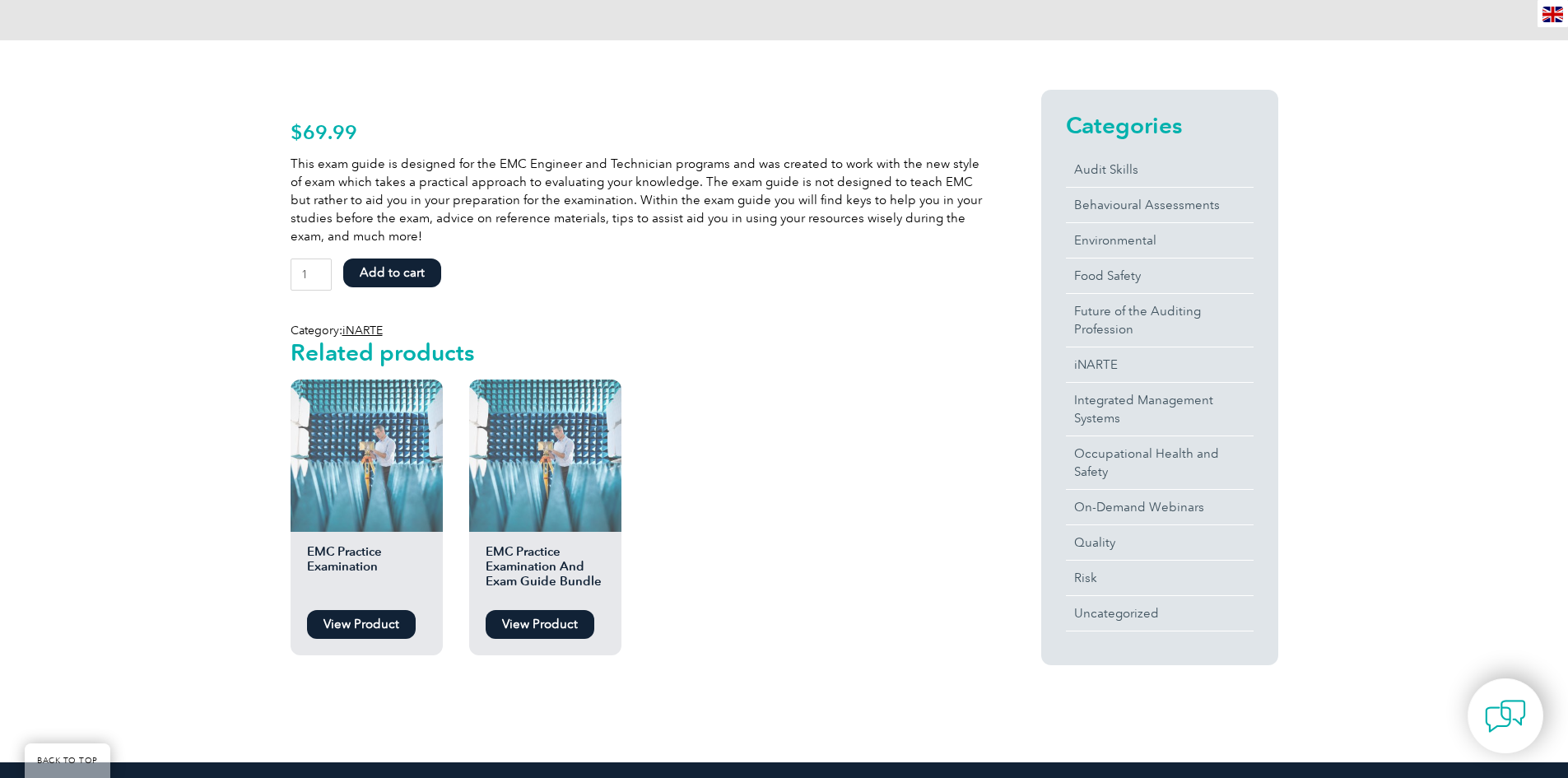
click at [807, 292] on form "EMC Exam Guide quantity 1 Add to cart" at bounding box center [636, 278] width 692 height 41
click at [405, 547] on h2 "EMC Practice Examination" at bounding box center [367, 574] width 152 height 58
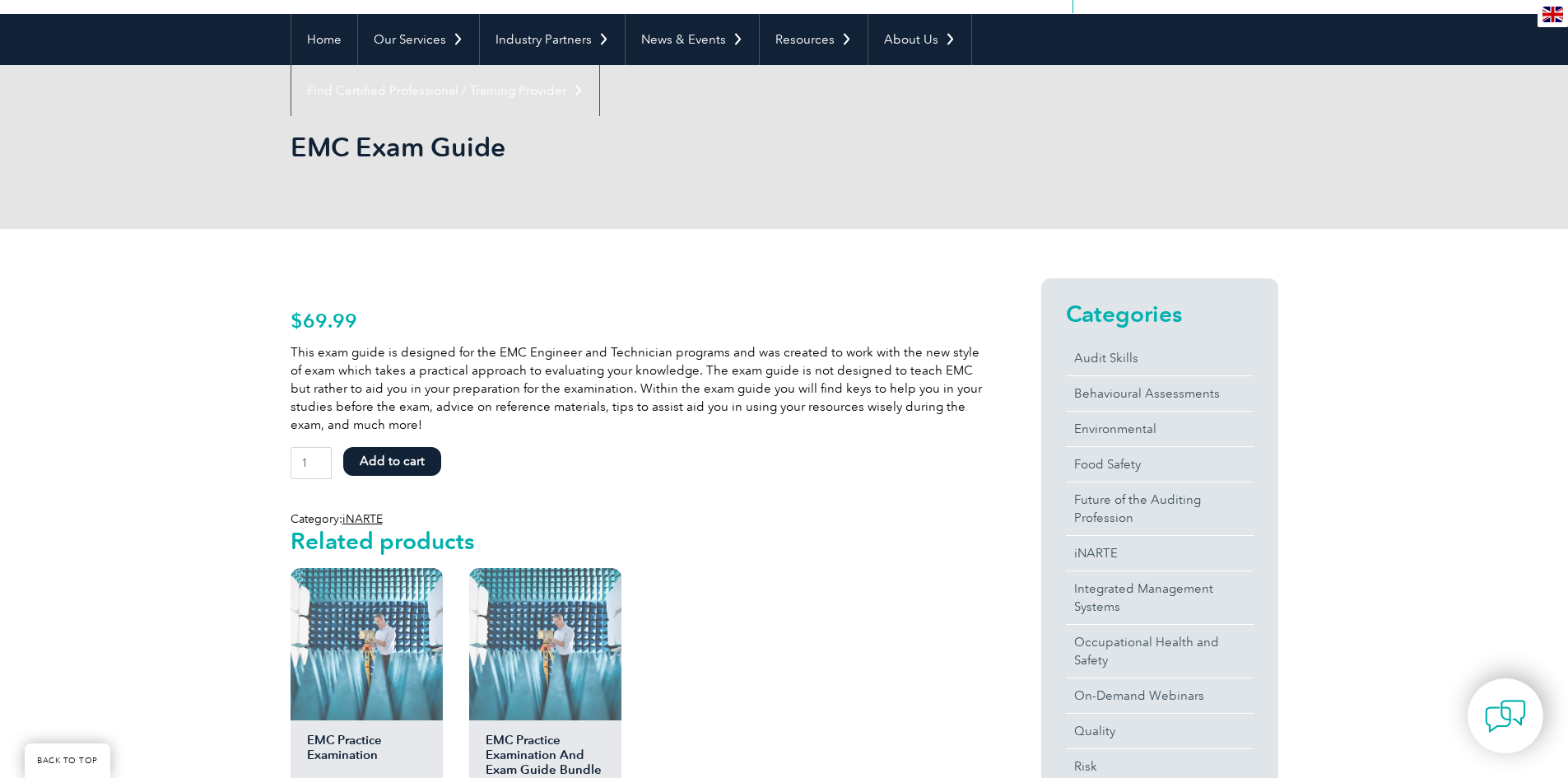
scroll to position [0, 0]
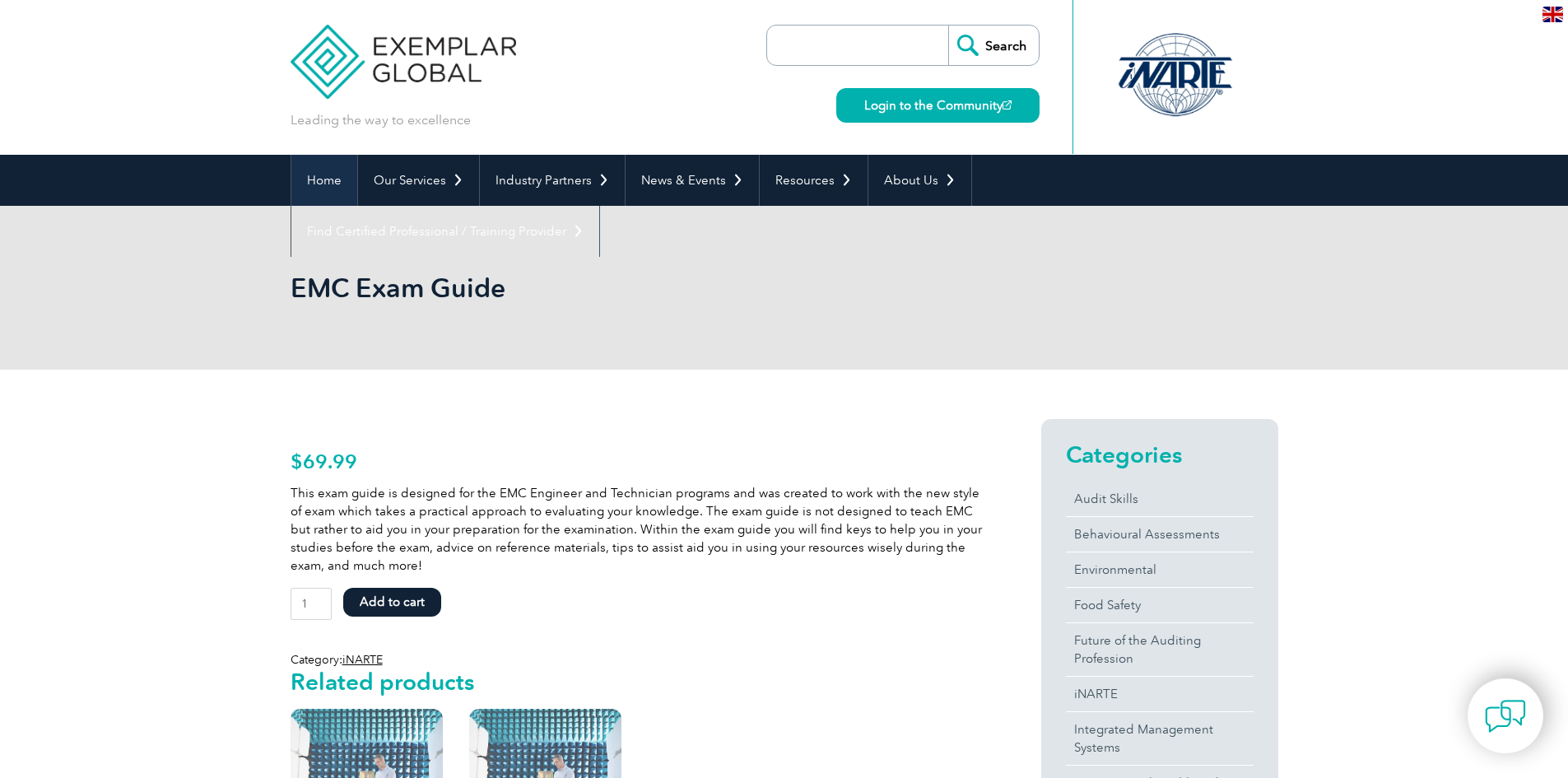
click at [302, 186] on link "Home" at bounding box center [324, 180] width 66 height 51
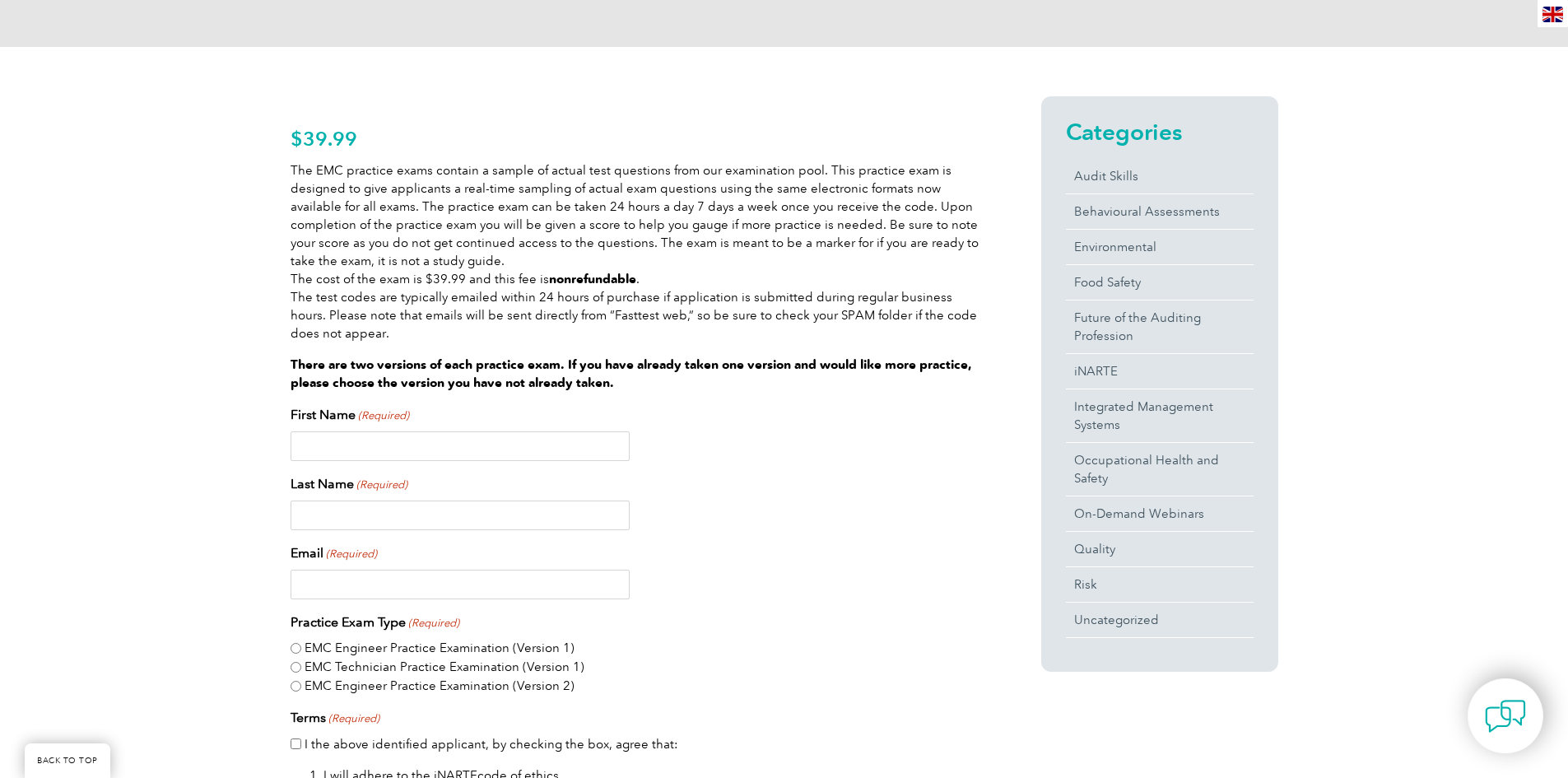
scroll to position [329, 0]
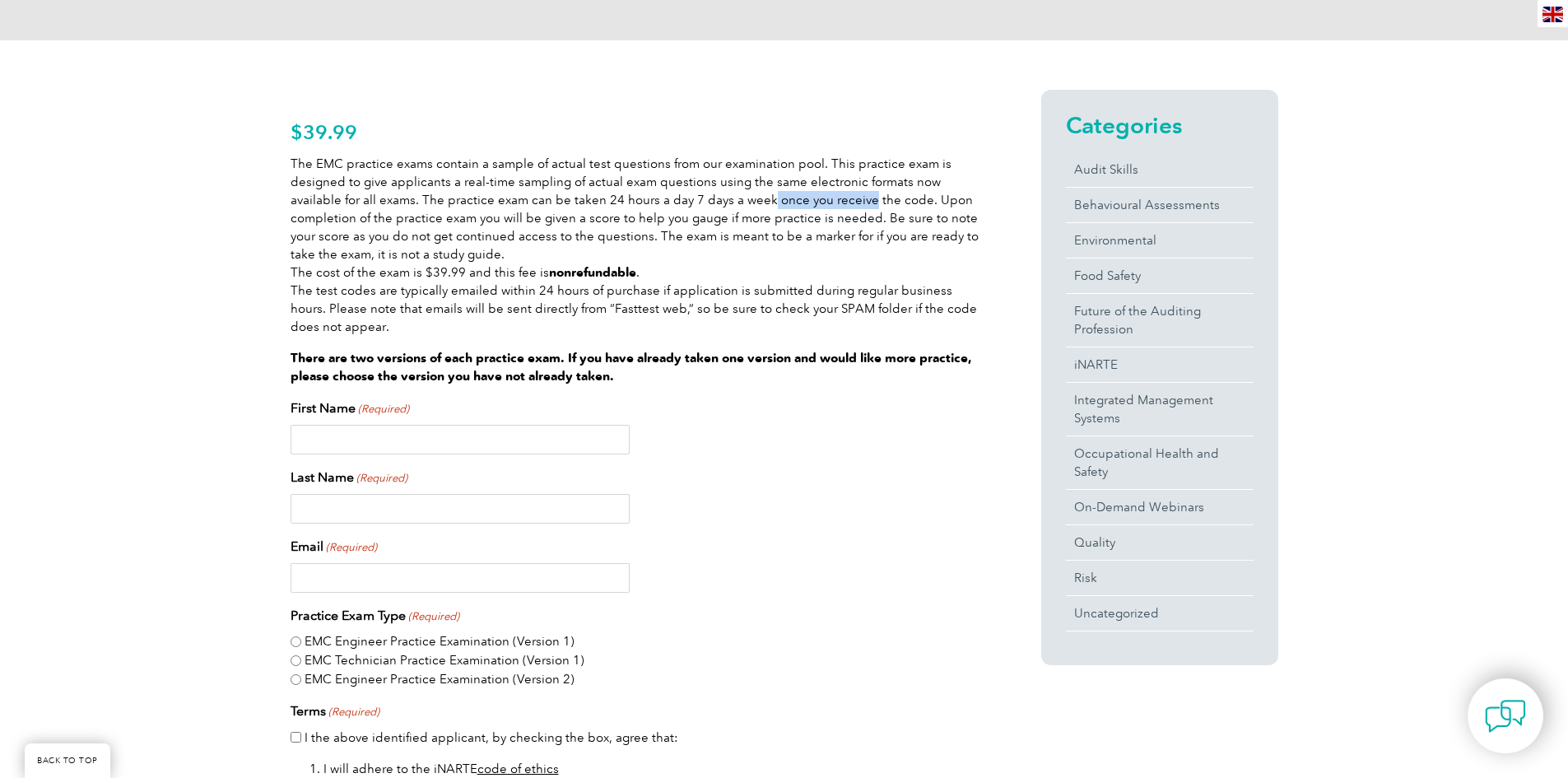
drag, startPoint x: 719, startPoint y: 191, endPoint x: 820, endPoint y: 192, distance: 101.0
click at [820, 192] on p "The EMC practice exams contain a sample of actual test questions from our exami…" at bounding box center [636, 245] width 692 height 181
click at [741, 211] on p "The EMC practice exams contain a sample of actual test questions from our exami…" at bounding box center [636, 245] width 692 height 181
drag, startPoint x: 572, startPoint y: 204, endPoint x: 726, endPoint y: 204, distance: 154.0
click at [726, 204] on p "The EMC practice exams contain a sample of actual test questions from our exami…" at bounding box center [636, 245] width 692 height 181
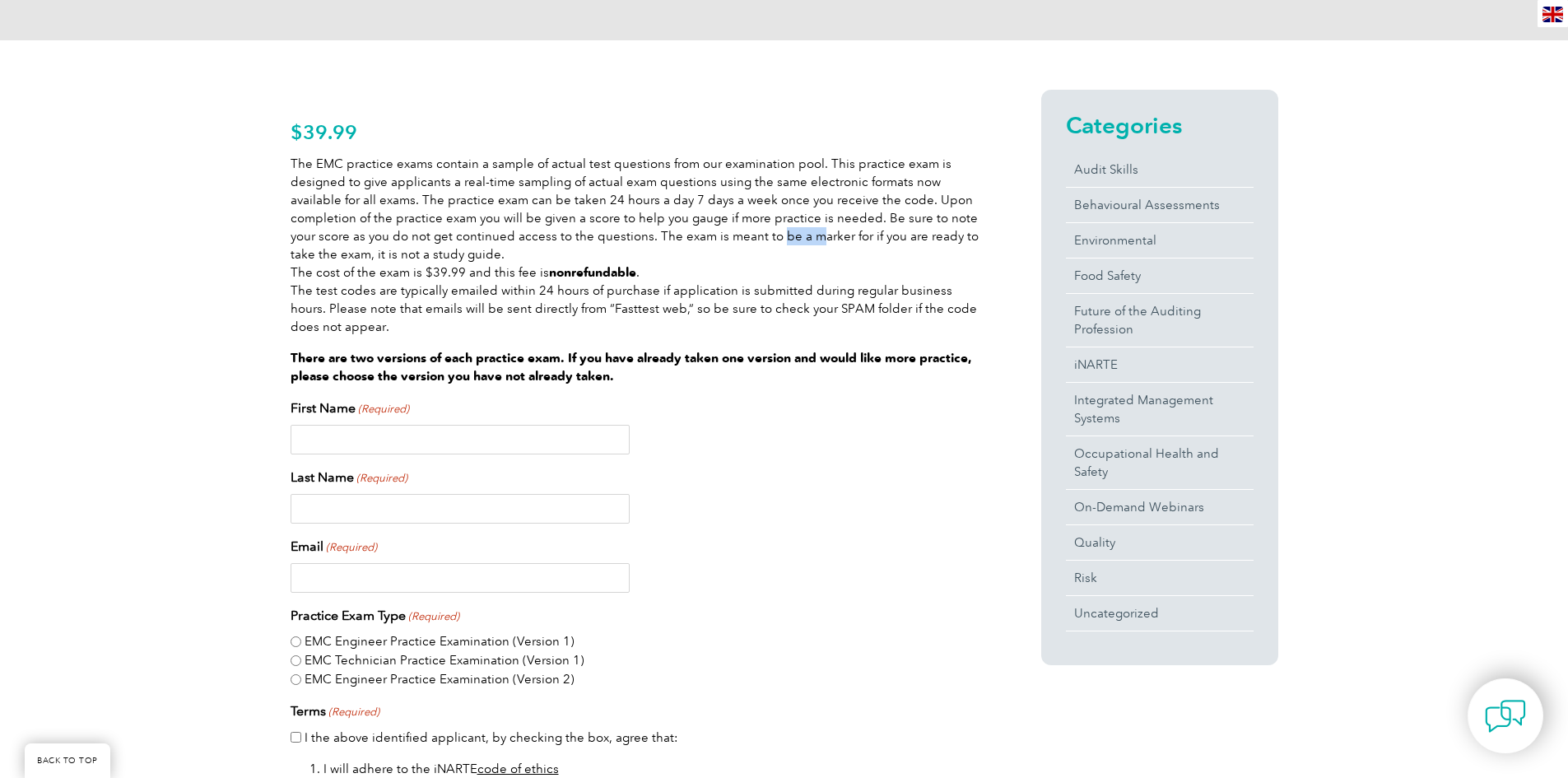
drag, startPoint x: 734, startPoint y: 237, endPoint x: 779, endPoint y: 241, distance: 45.2
click at [748, 238] on p "The EMC practice exams contain a sample of actual test questions from our exami…" at bounding box center [636, 245] width 692 height 181
drag, startPoint x: 448, startPoint y: 302, endPoint x: 650, endPoint y: 306, distance: 202.0
click at [607, 305] on p "The EMC practice exams contain a sample of actual test questions from our exami…" at bounding box center [636, 245] width 692 height 181
click at [682, 309] on p "The EMC practice exams contain a sample of actual test questions from our exami…" at bounding box center [636, 245] width 692 height 181
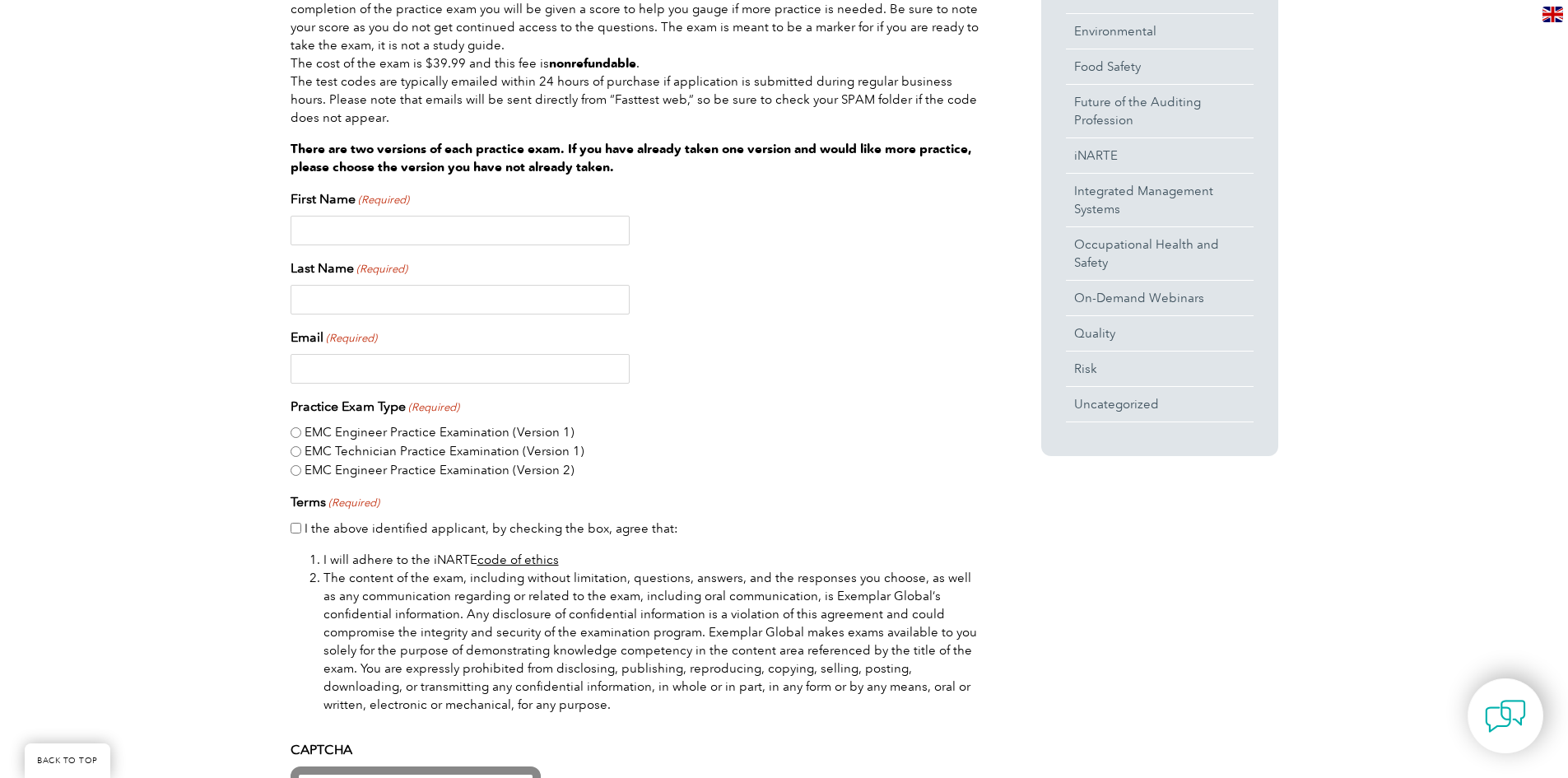
scroll to position [741, 0]
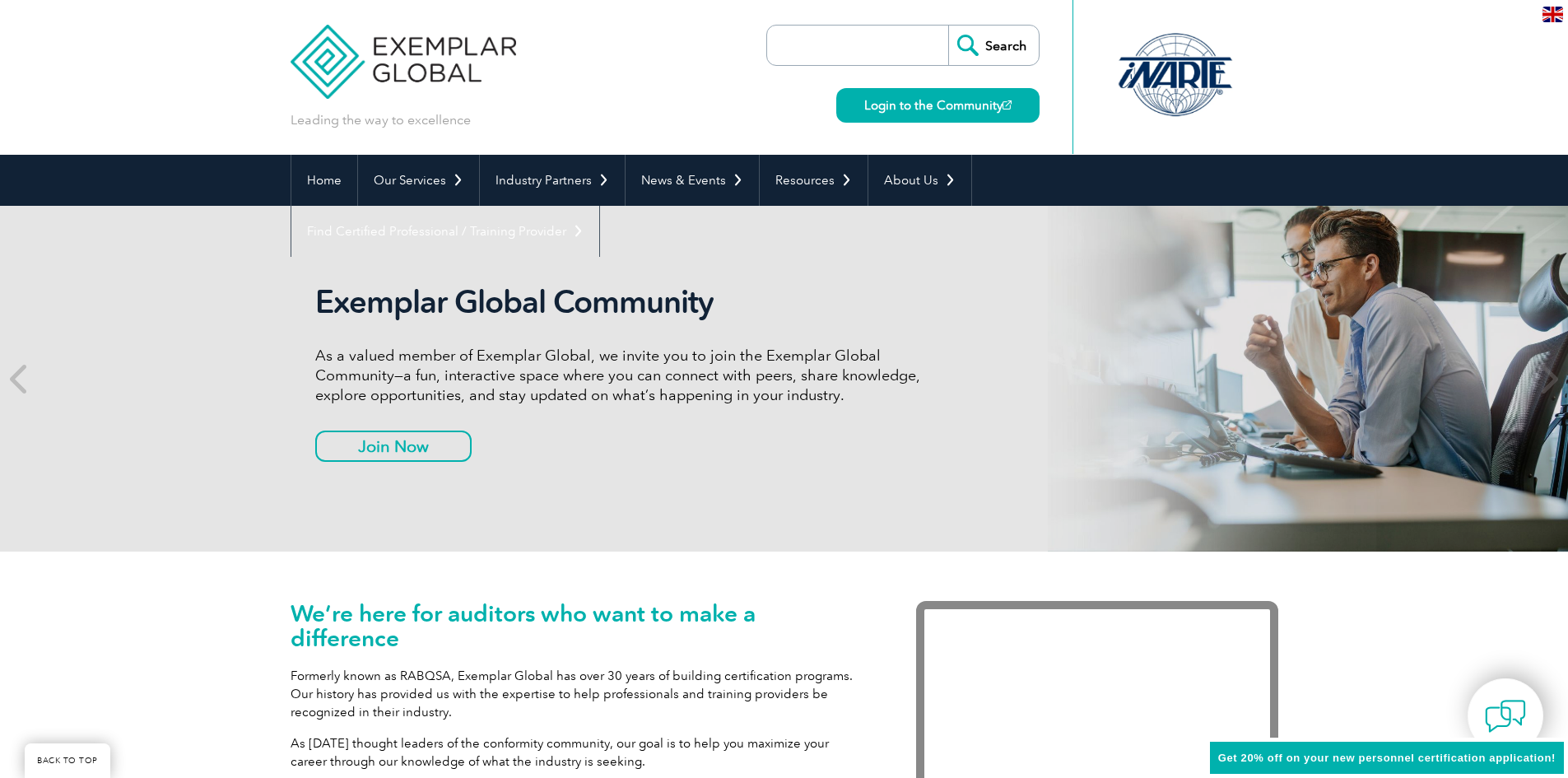
scroll to position [659, 0]
